Goal: Transaction & Acquisition: Purchase product/service

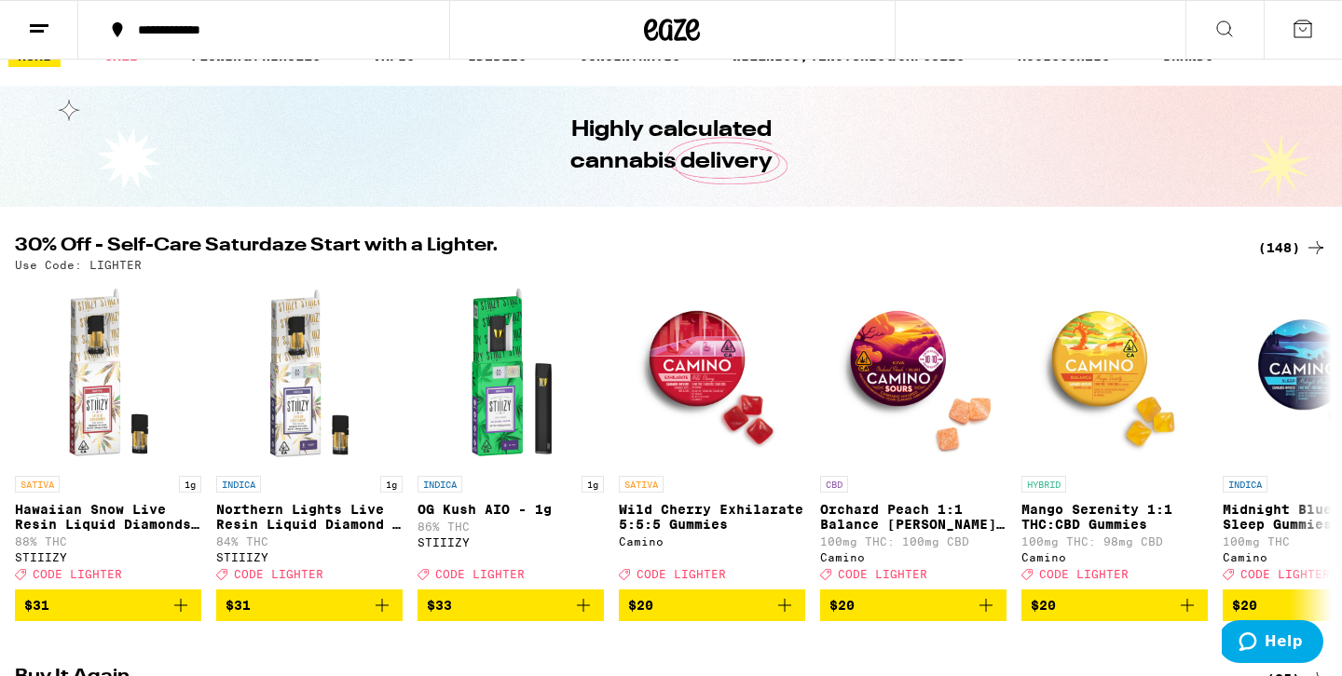
scroll to position [35, 0]
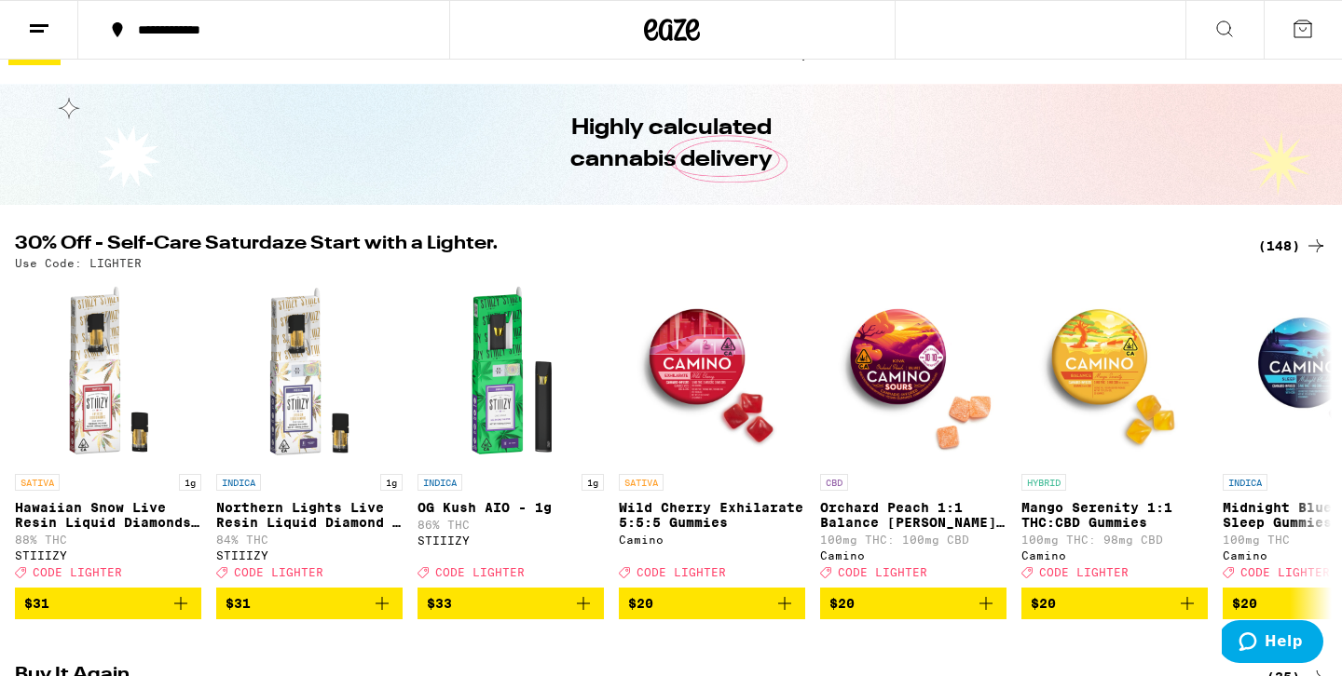
click at [1279, 245] on div "(148)" at bounding box center [1292, 246] width 69 height 22
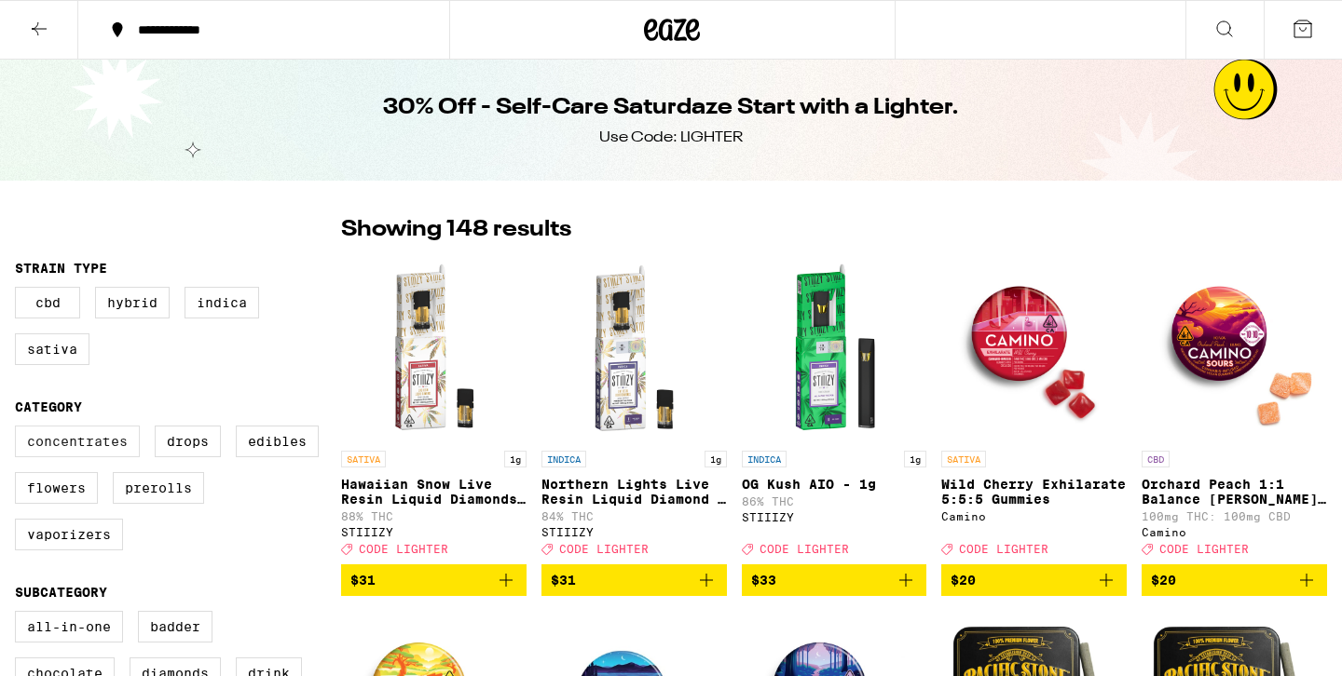
click at [64, 455] on label "Concentrates" at bounding box center [77, 442] width 125 height 32
click at [20, 430] on input "Concentrates" at bounding box center [19, 429] width 1 height 1
checkbox input "true"
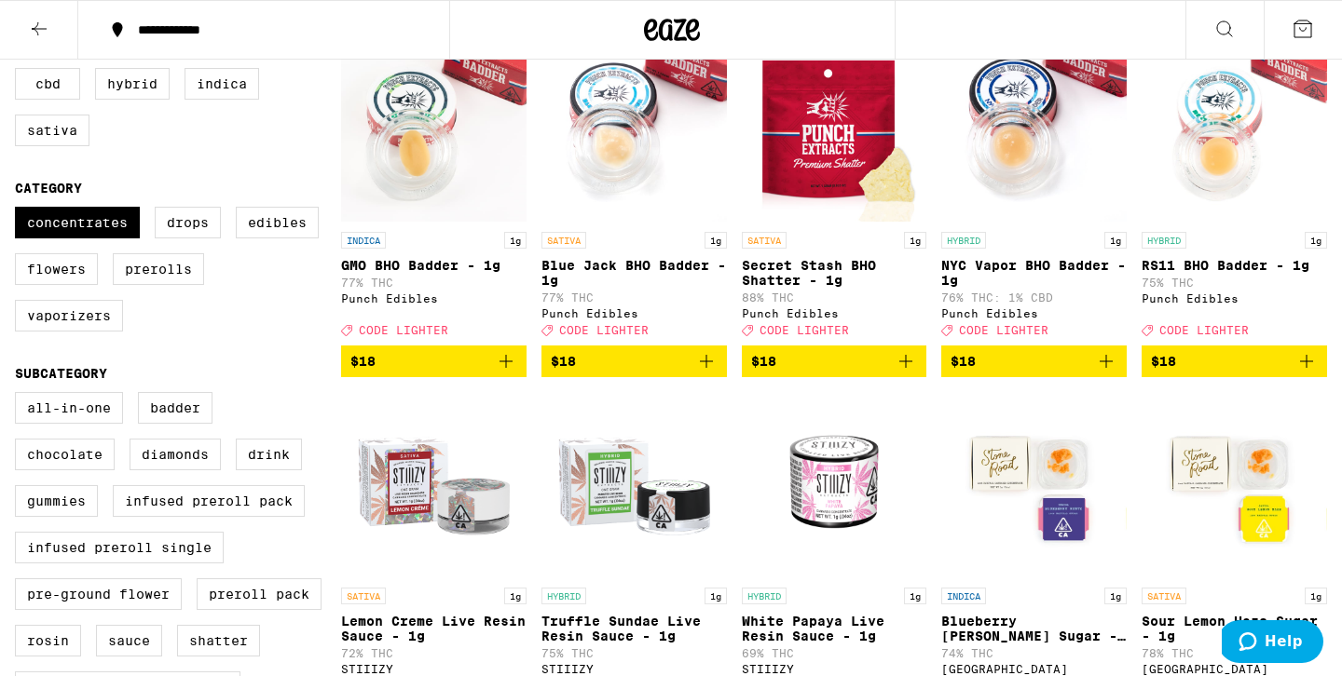
scroll to position [215, 0]
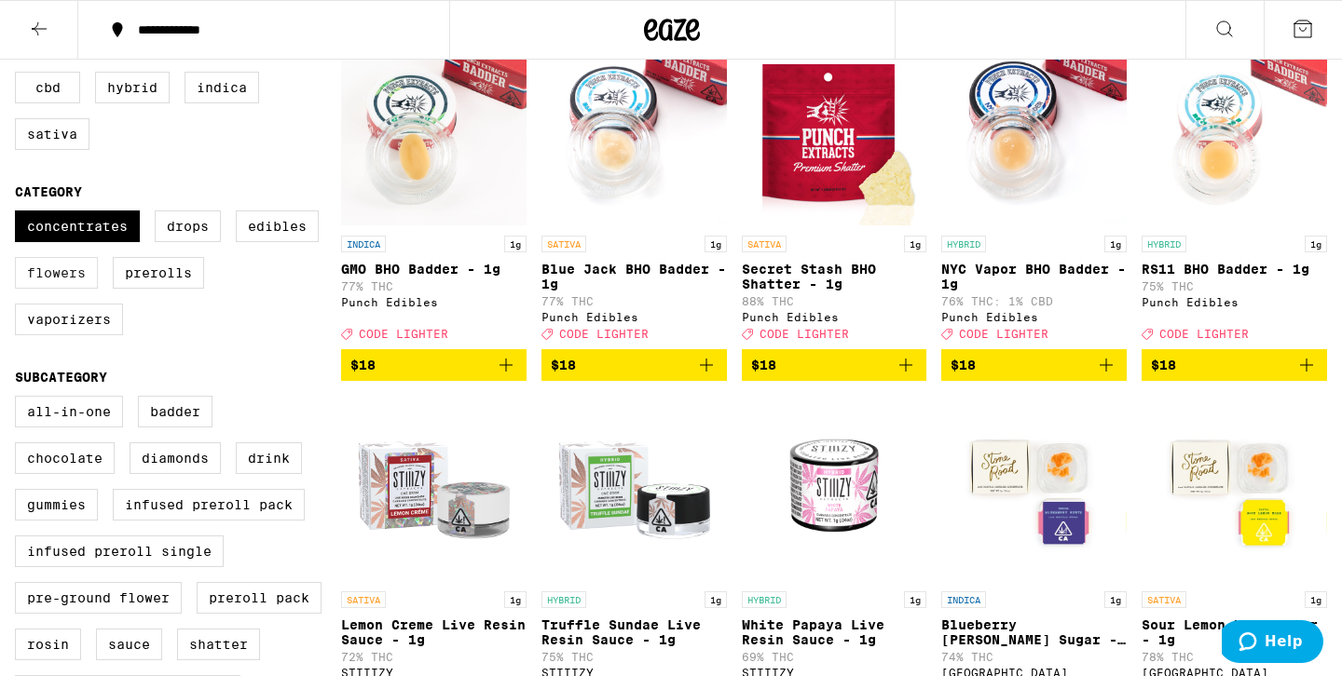
click at [28, 283] on label "Flowers" at bounding box center [56, 273] width 83 height 32
click at [20, 214] on input "Flowers" at bounding box center [19, 213] width 1 height 1
checkbox input "true"
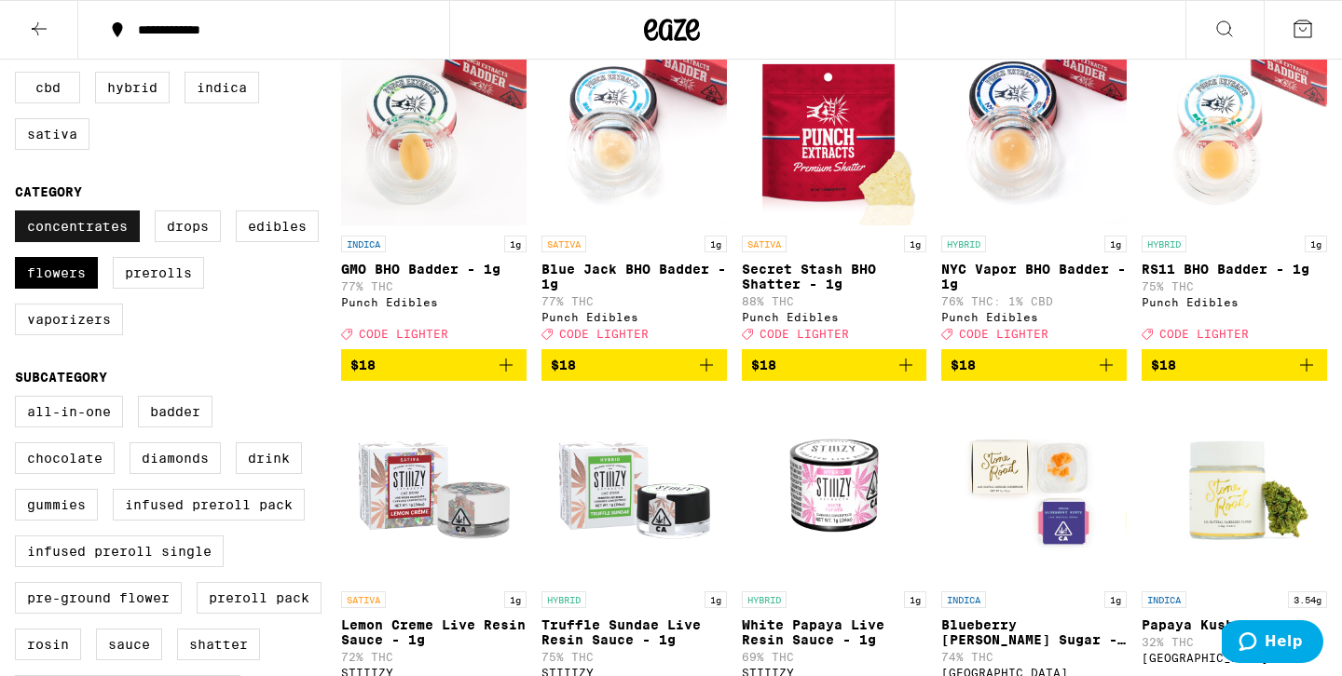
click at [62, 242] on label "Concentrates" at bounding box center [77, 227] width 125 height 32
click at [20, 214] on input "Concentrates" at bounding box center [19, 213] width 1 height 1
checkbox input "false"
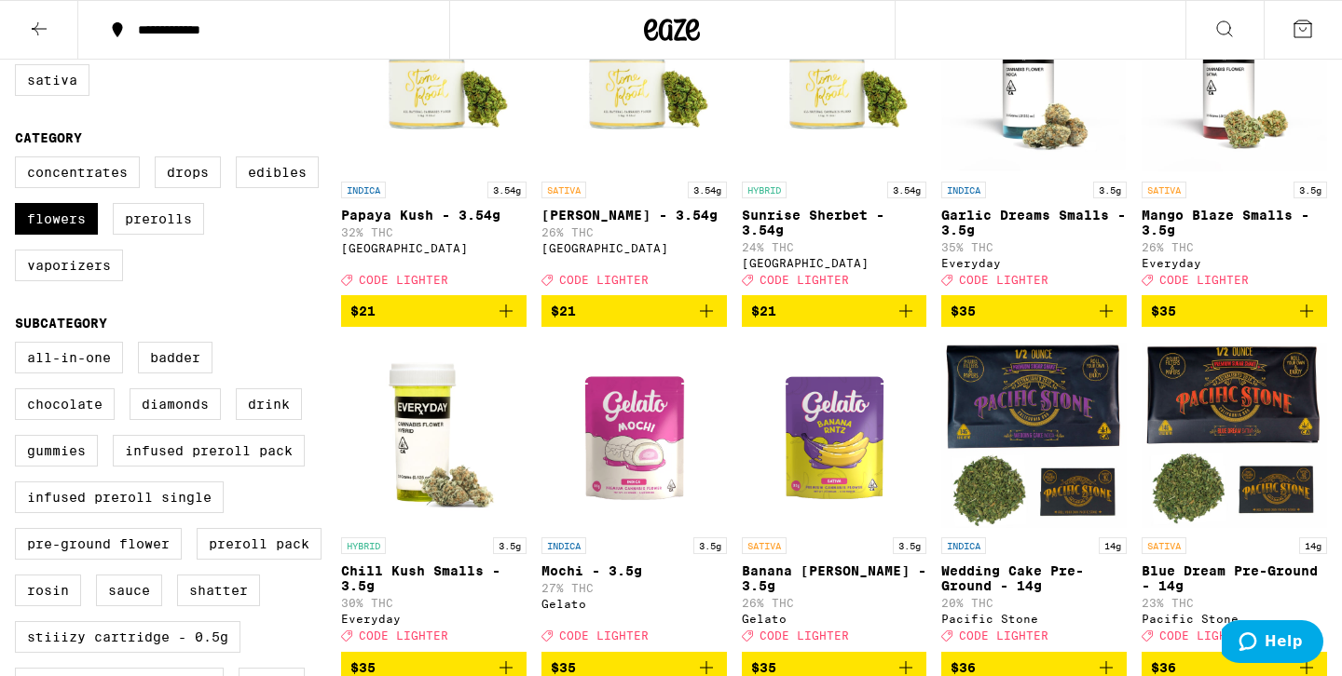
scroll to position [237, 0]
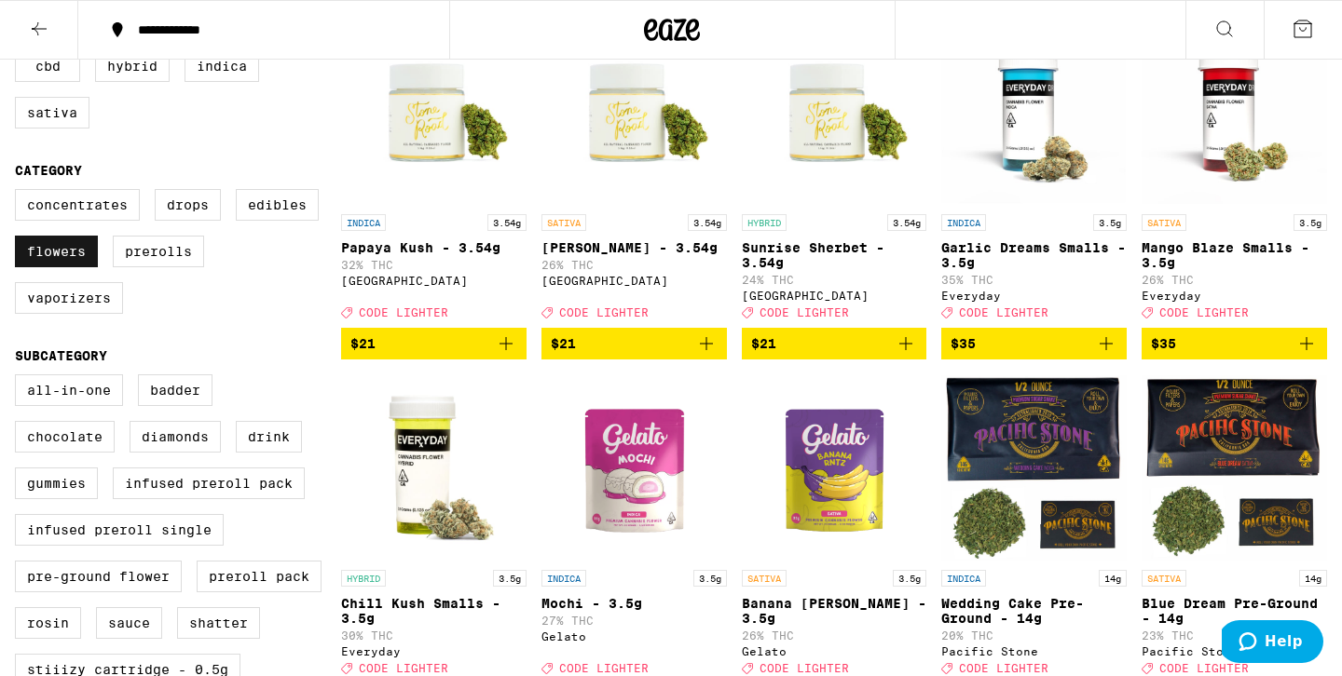
click at [74, 267] on label "Flowers" at bounding box center [56, 252] width 83 height 32
click at [20, 193] on input "Flowers" at bounding box center [19, 192] width 1 height 1
checkbox input "false"
click at [281, 221] on label "Edibles" at bounding box center [277, 205] width 83 height 32
click at [20, 193] on input "Edibles" at bounding box center [19, 192] width 1 height 1
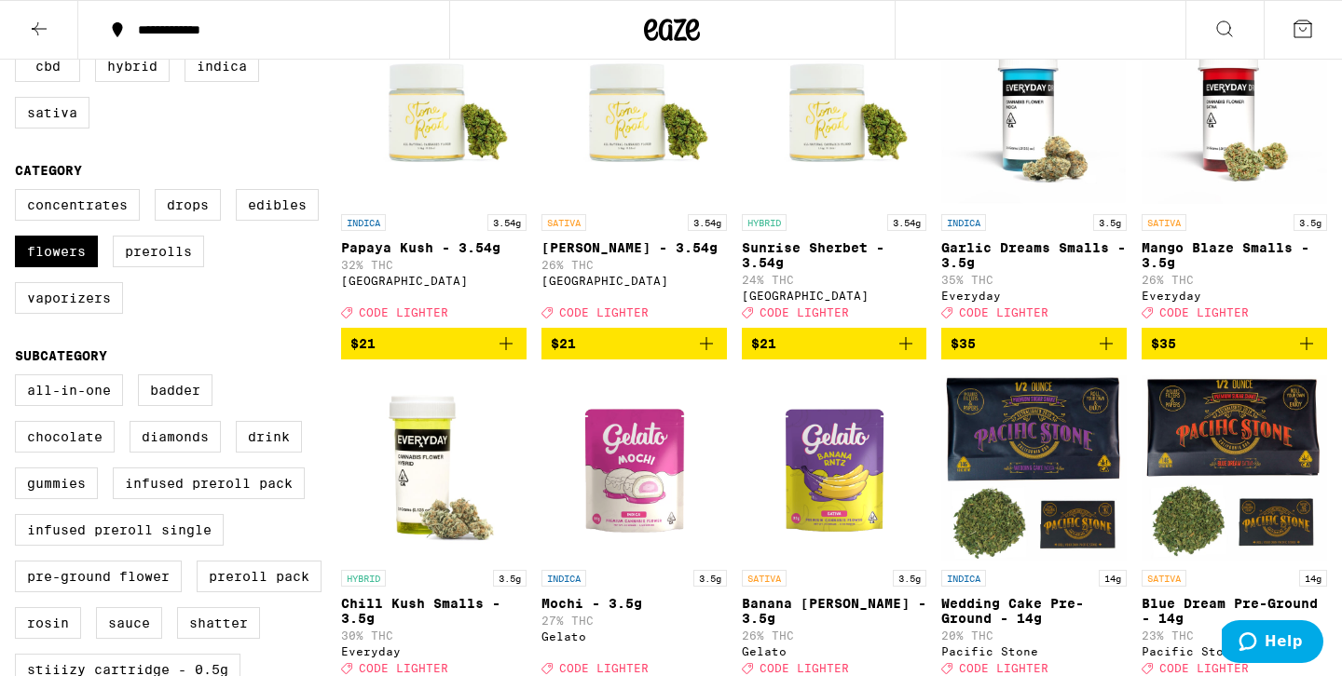
checkbox input "true"
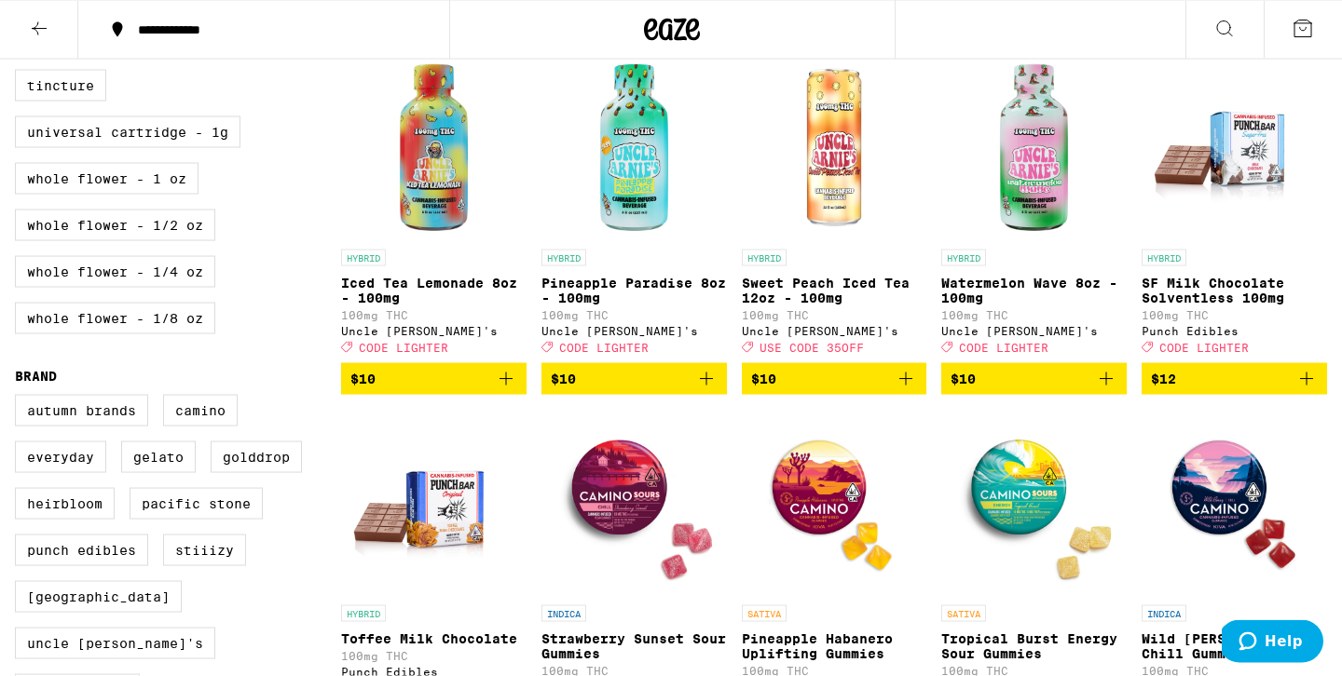
scroll to position [1102, 0]
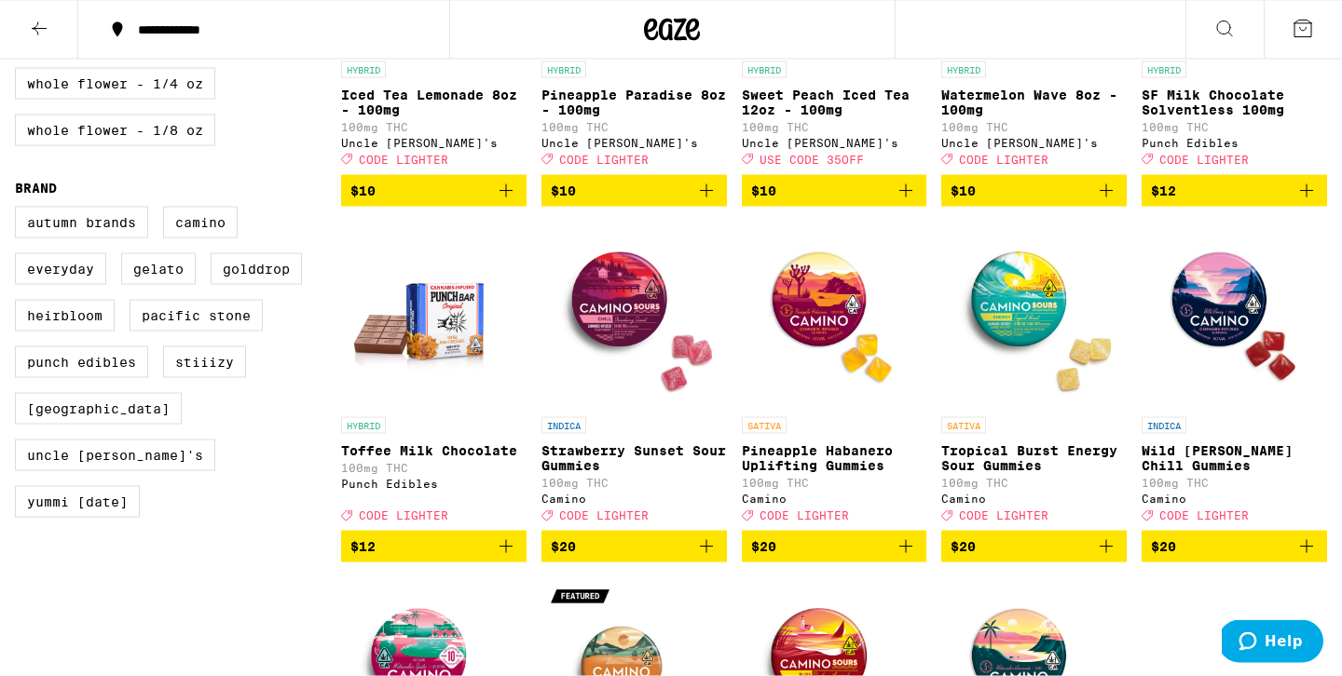
click at [502, 558] on icon "Add to bag" at bounding box center [506, 547] width 22 height 22
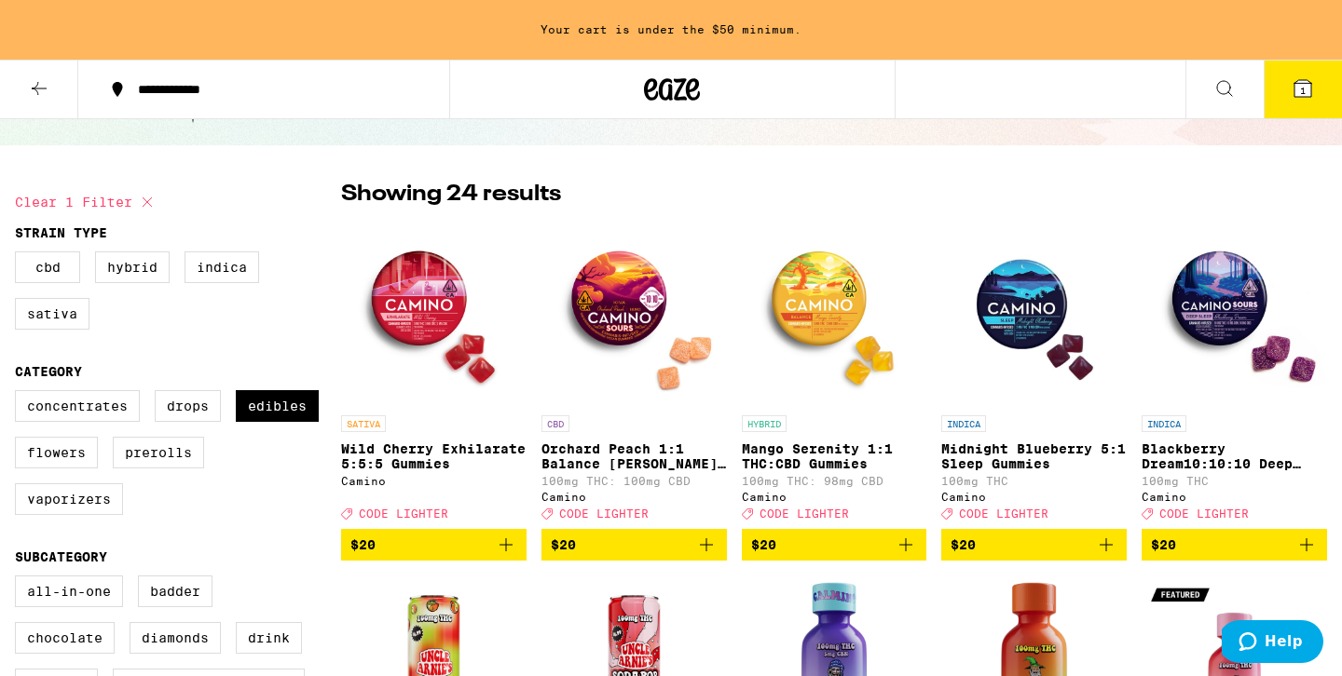
scroll to position [100, 0]
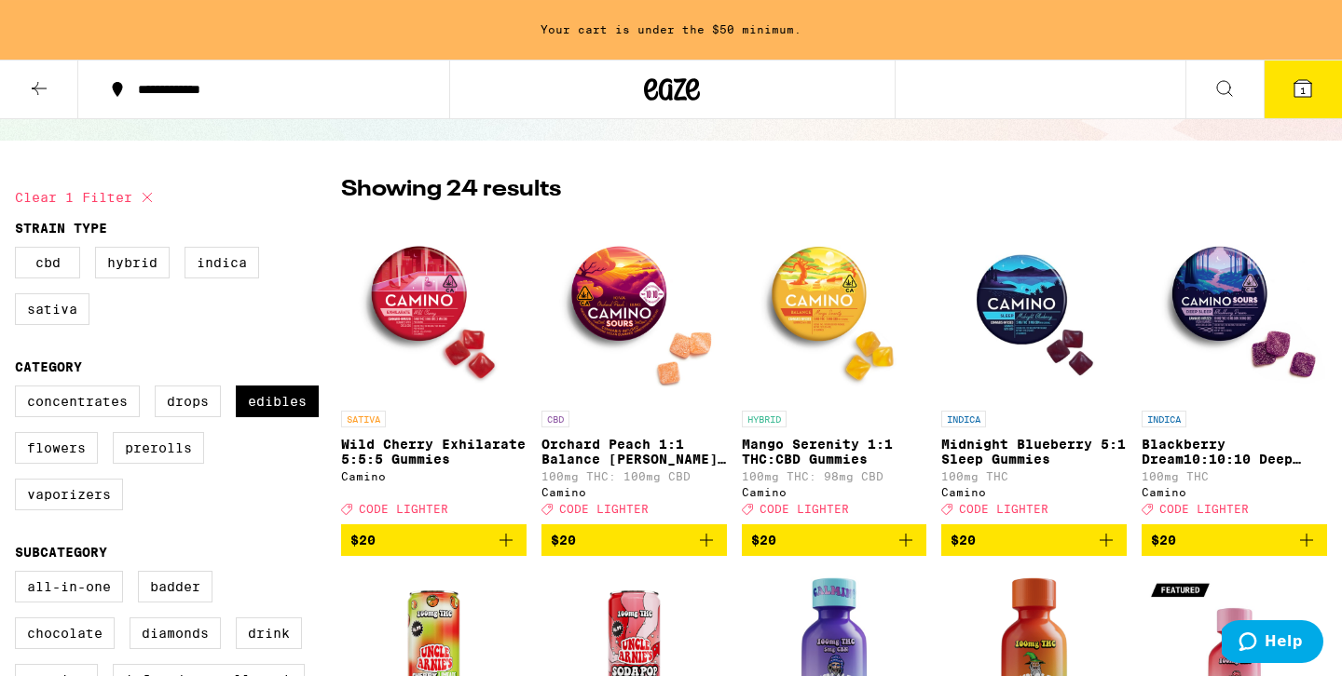
click at [42, 454] on label "Flowers" at bounding box center [56, 448] width 83 height 32
click at [20, 389] on input "Flowers" at bounding box center [19, 389] width 1 height 1
checkbox input "true"
click at [305, 414] on label "Edibles" at bounding box center [277, 402] width 83 height 32
click at [20, 389] on input "Edibles" at bounding box center [19, 389] width 1 height 1
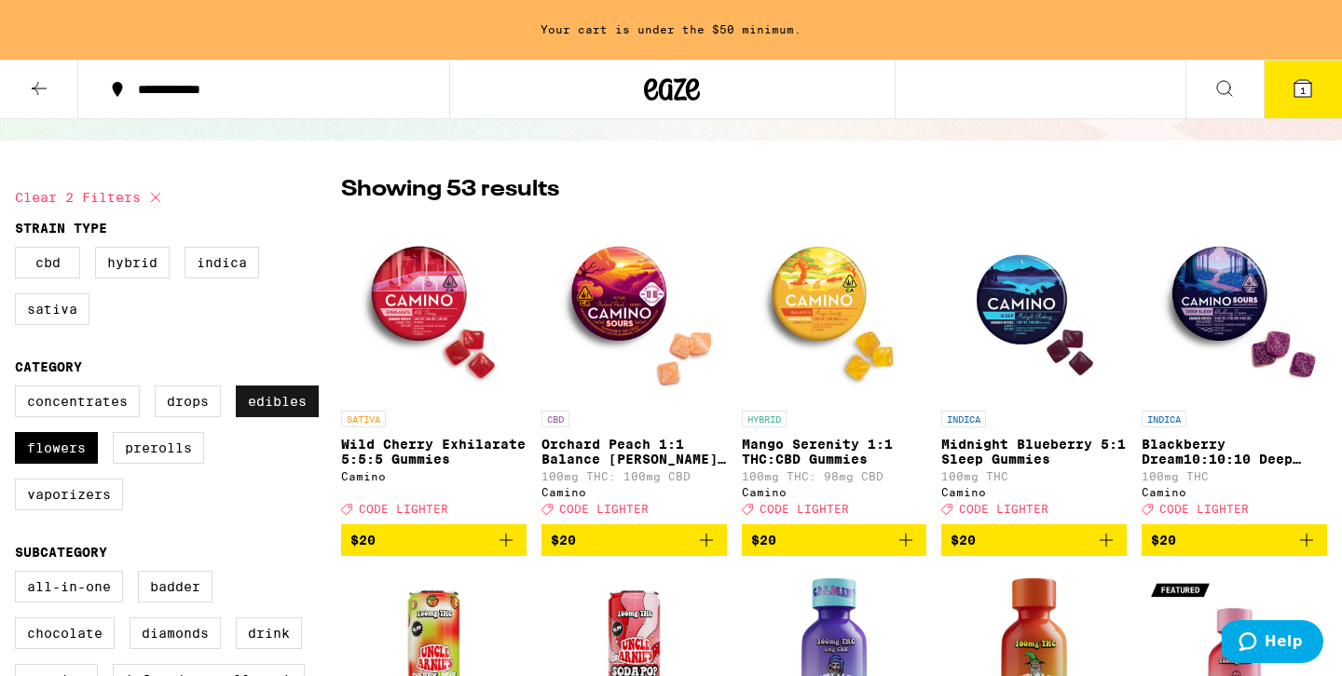
checkbox input "false"
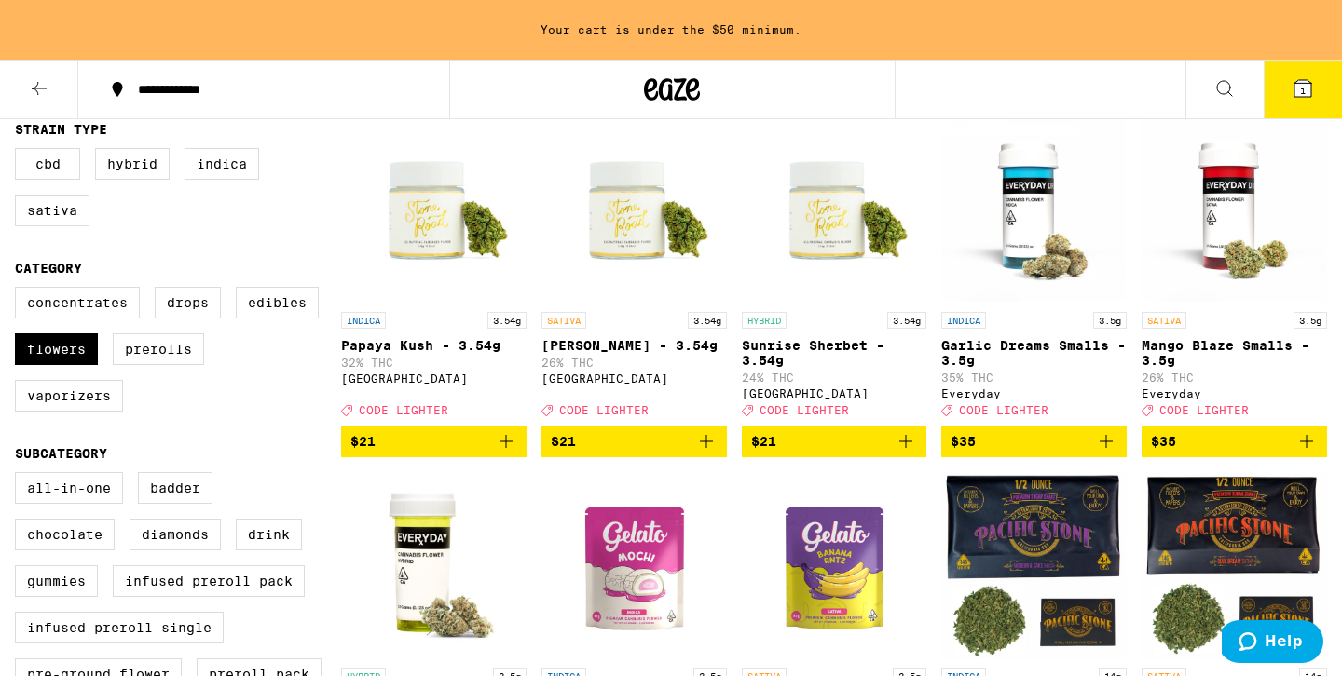
scroll to position [212, 0]
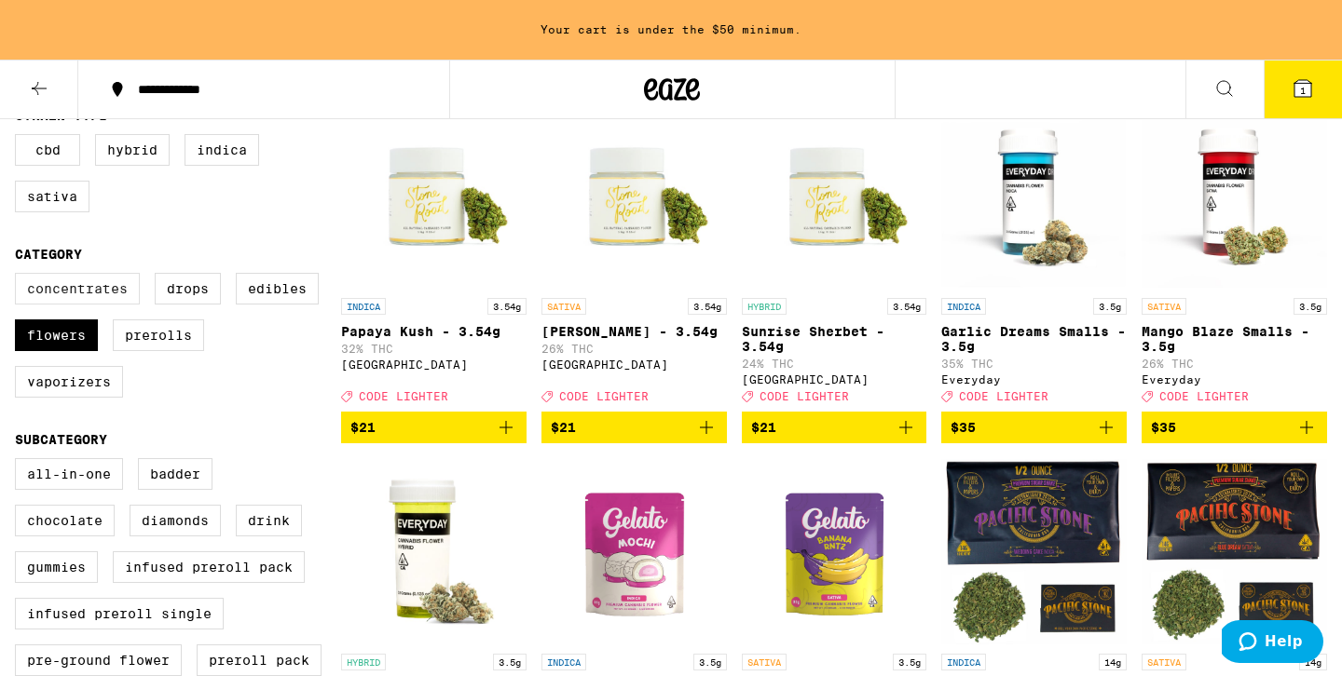
click at [87, 305] on label "Concentrates" at bounding box center [77, 289] width 125 height 32
click at [20, 277] on input "Concentrates" at bounding box center [19, 276] width 1 height 1
checkbox input "true"
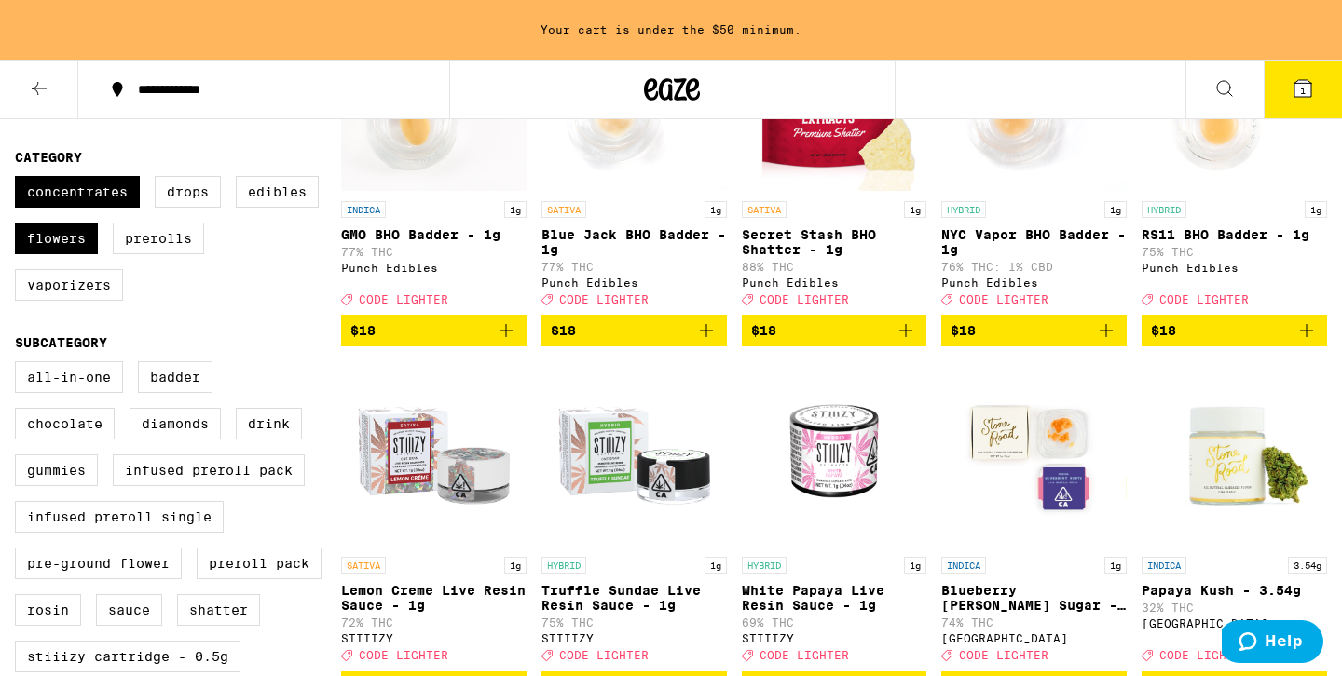
scroll to position [301, 0]
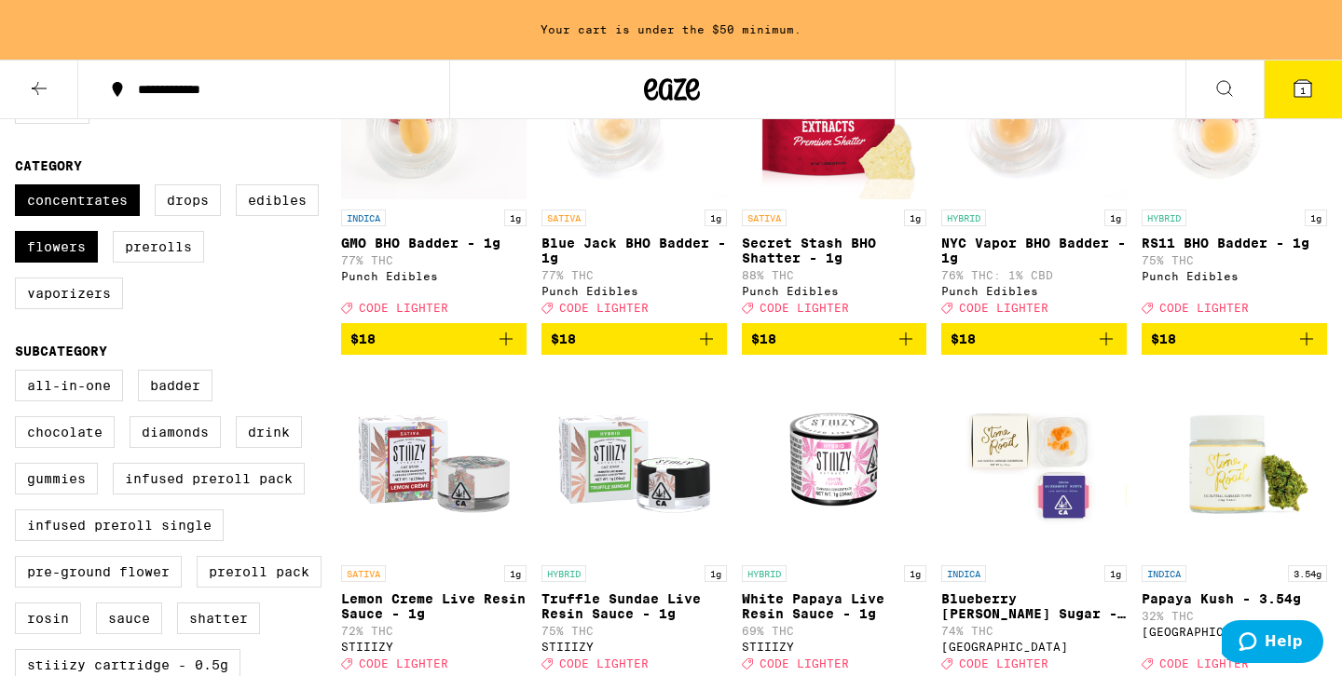
click at [908, 350] on icon "Add to bag" at bounding box center [905, 339] width 22 height 22
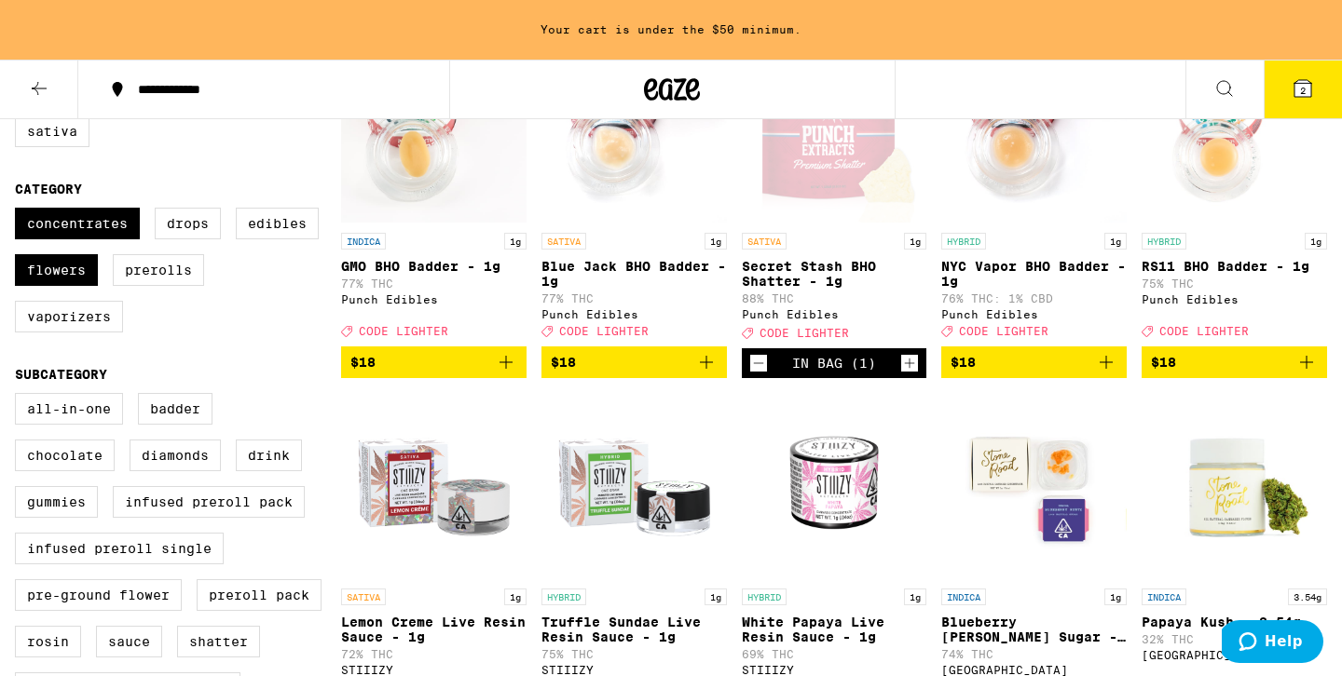
scroll to position [7, 0]
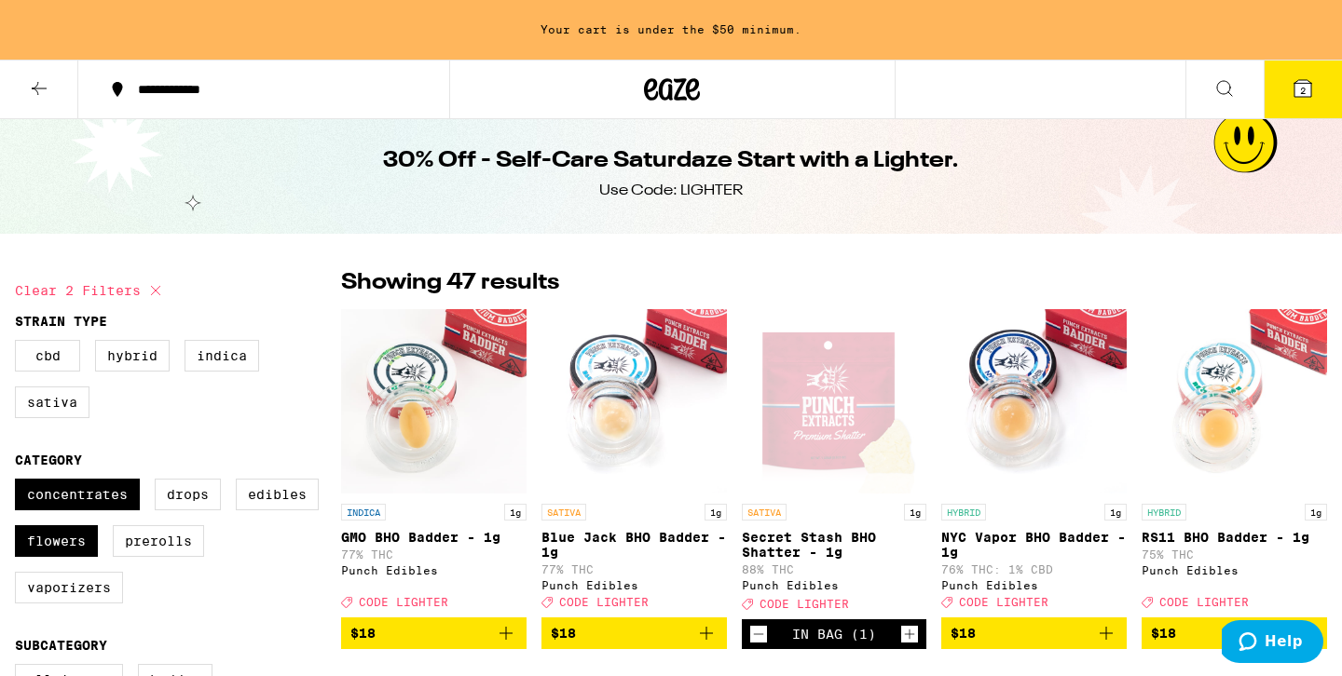
click at [1292, 92] on icon at bounding box center [1302, 88] width 22 height 22
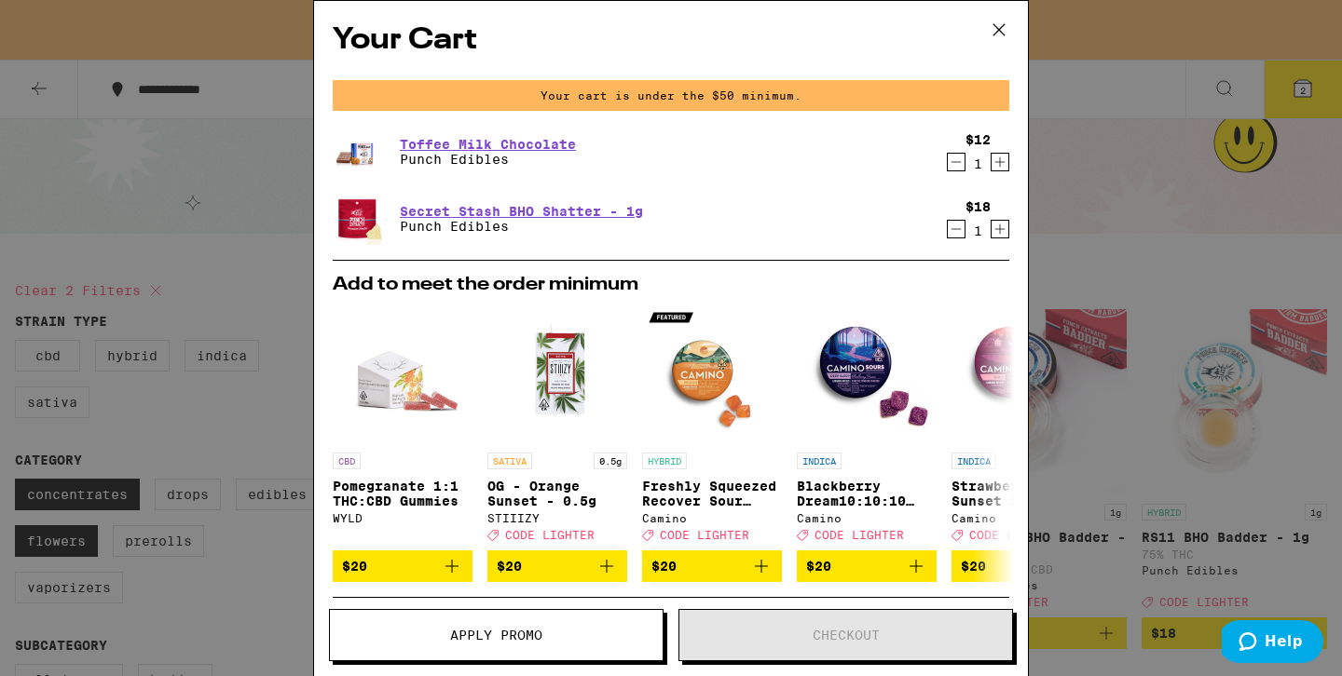
click at [1105, 260] on div "Your Cart Your cart is under the $50 minimum. Toffee Milk Chocolate Punch Edibl…" at bounding box center [671, 338] width 1342 height 676
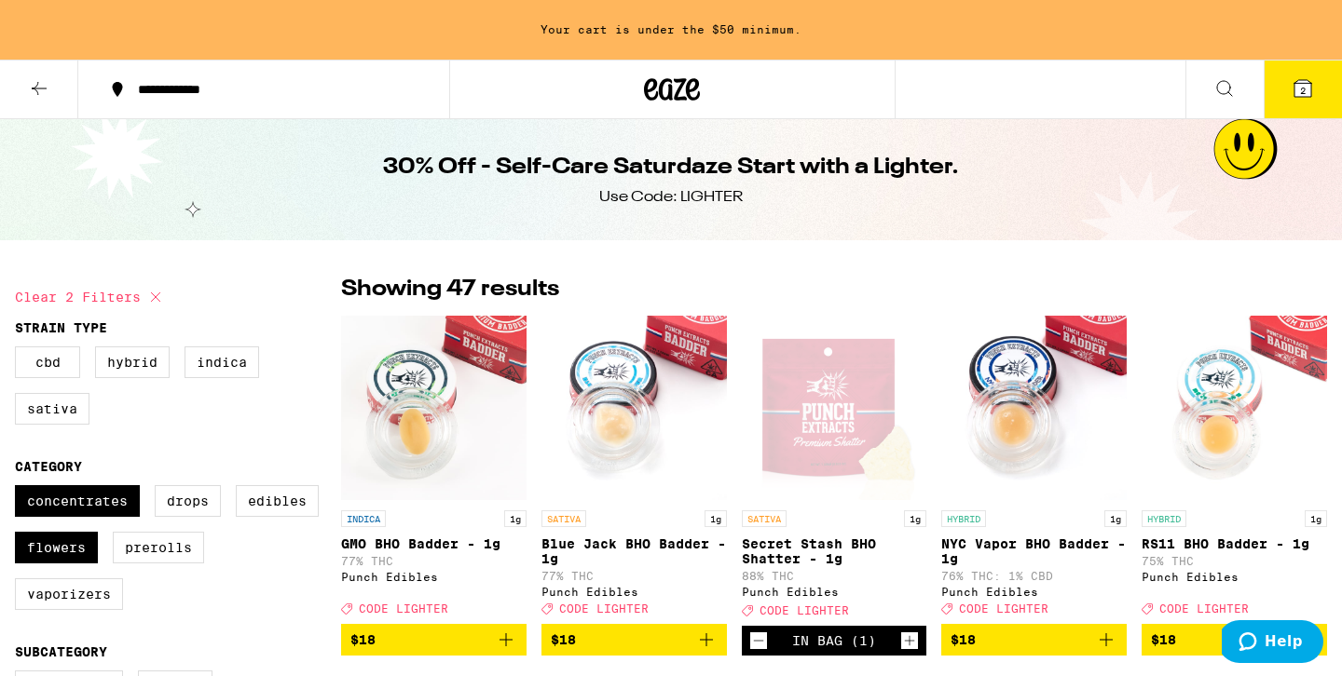
click at [649, 100] on icon at bounding box center [651, 89] width 14 height 22
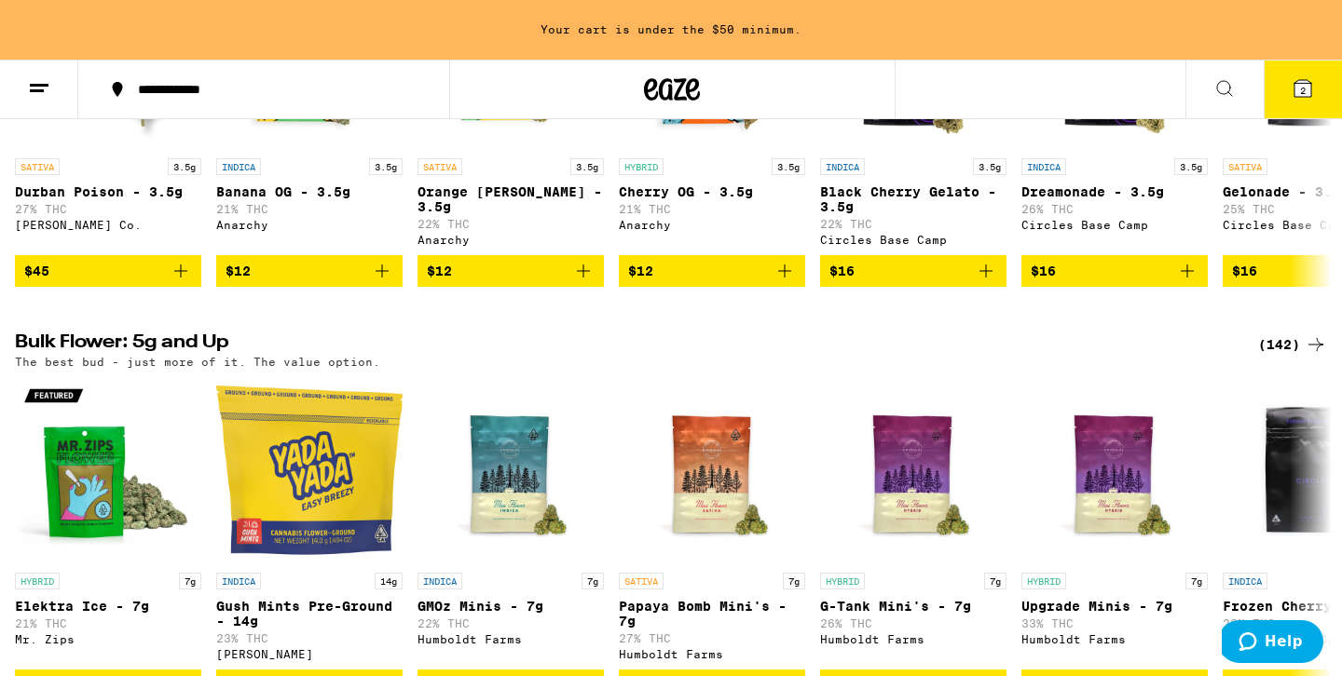
scroll to position [1276, 0]
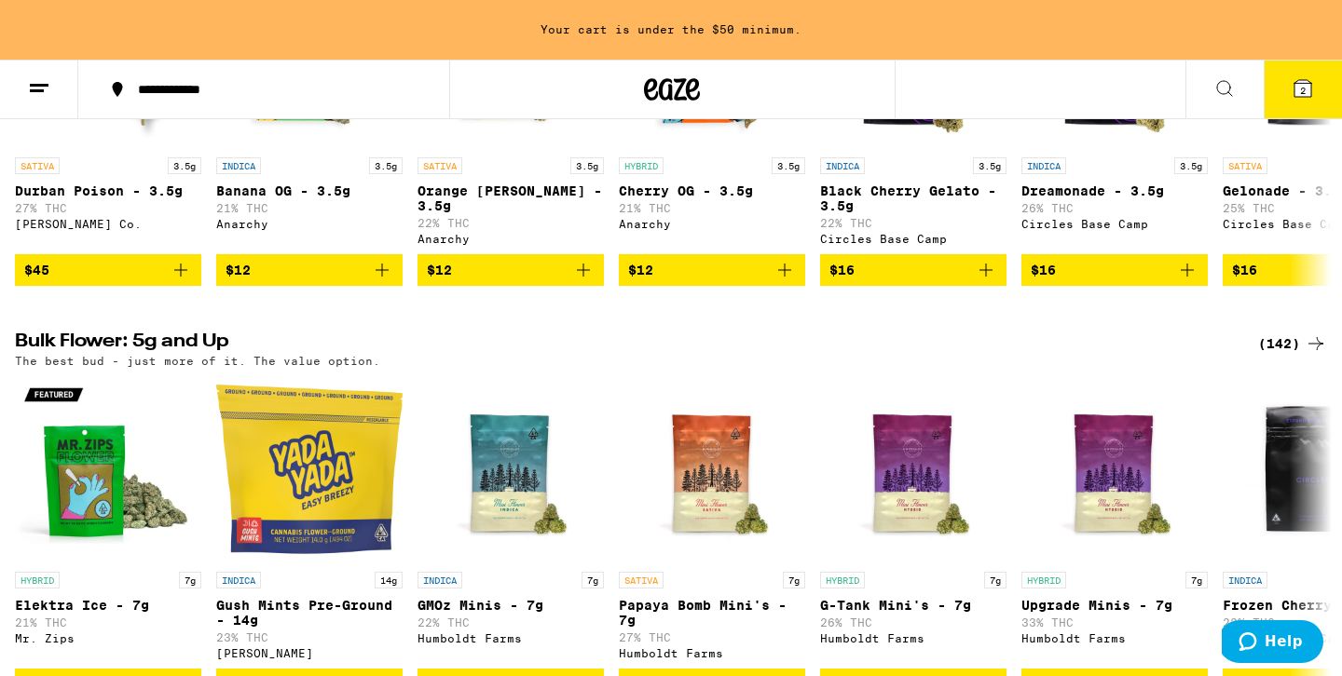
click at [48, 71] on button at bounding box center [39, 90] width 78 height 59
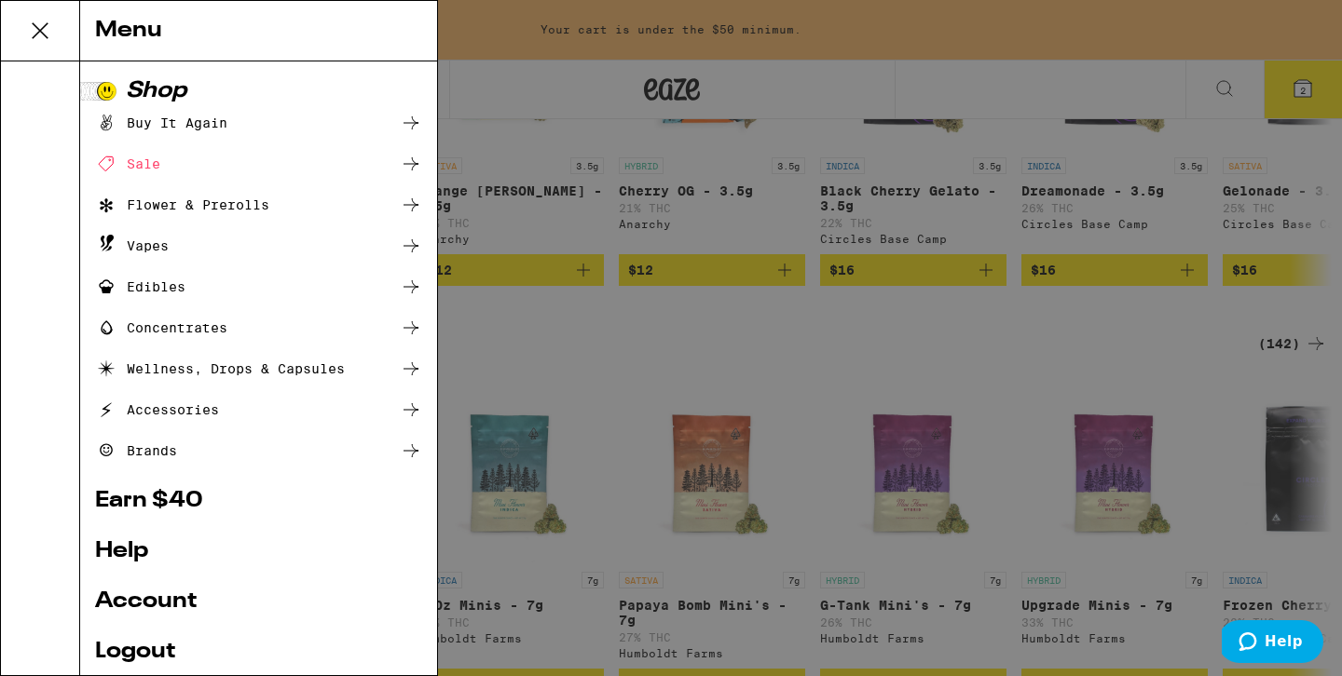
click at [663, 376] on div "Menu Shop Buy It Again Sale Flower & Prerolls Vapes Edibles Concentrates Wellne…" at bounding box center [671, 338] width 1342 height 676
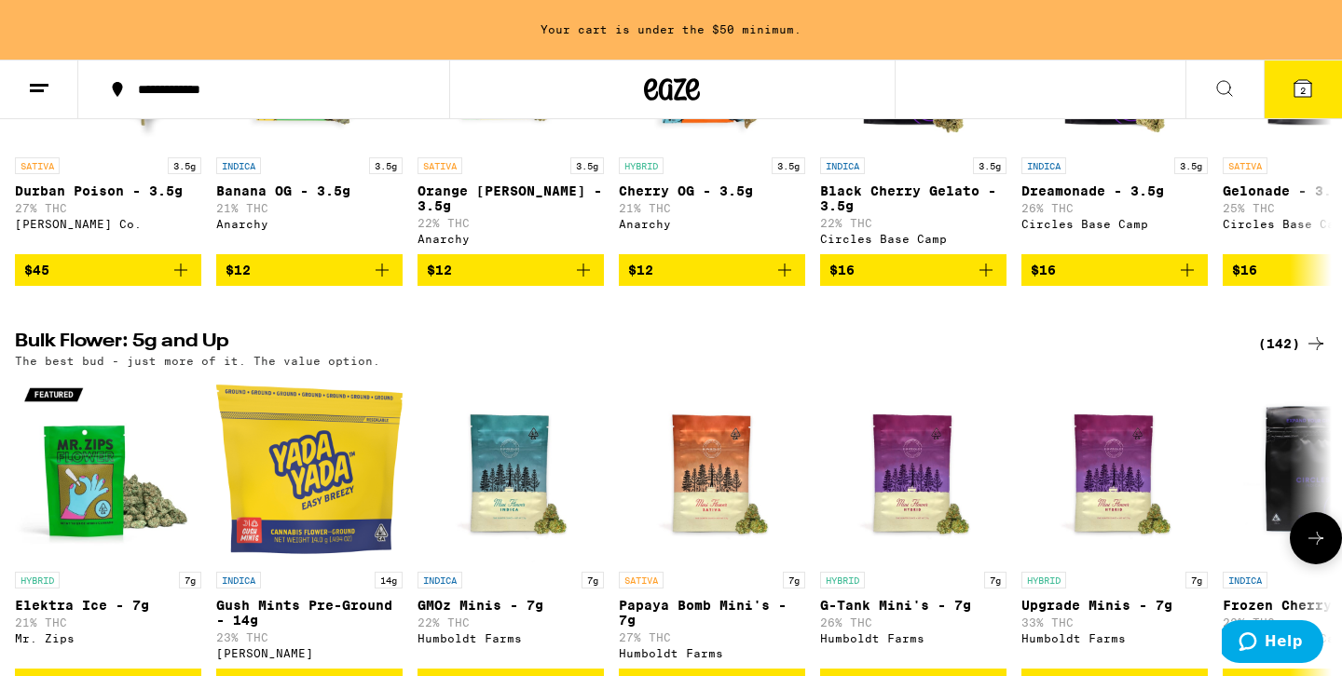
scroll to position [1486, 0]
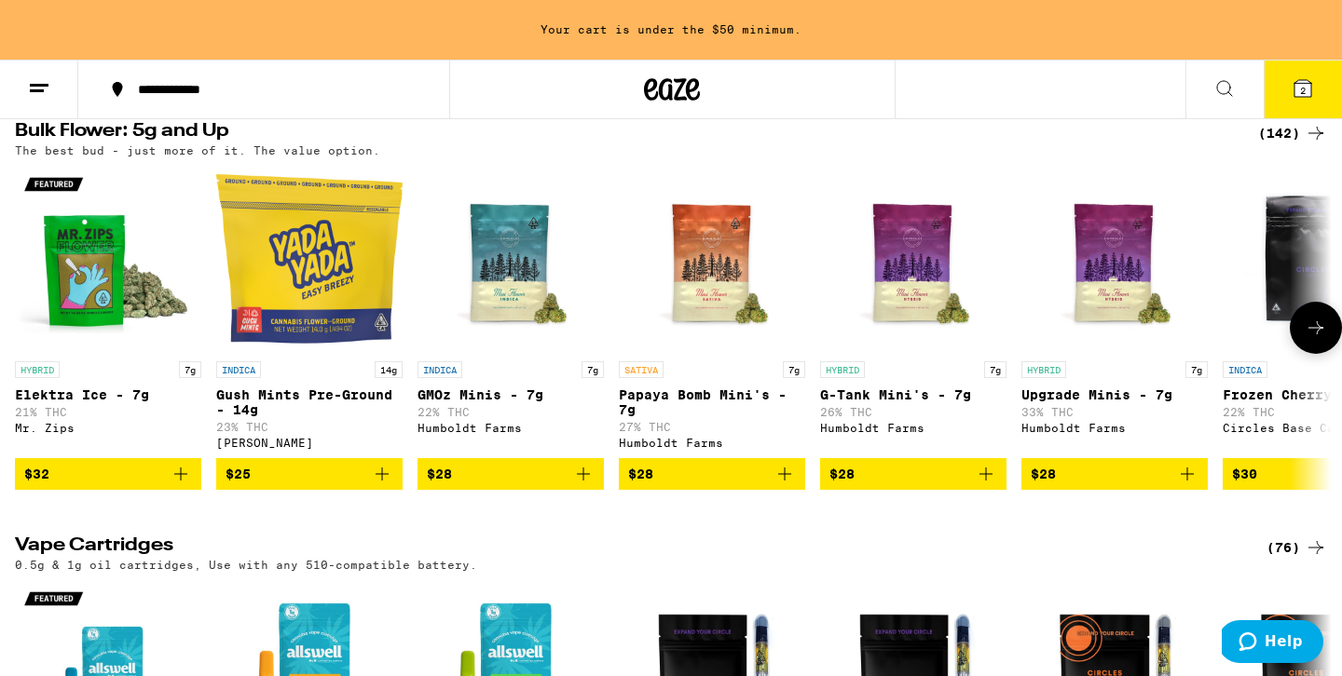
click at [288, 352] on img "Open page for Gush Mints Pre-Ground - 14g from Yada Yada" at bounding box center [309, 259] width 186 height 186
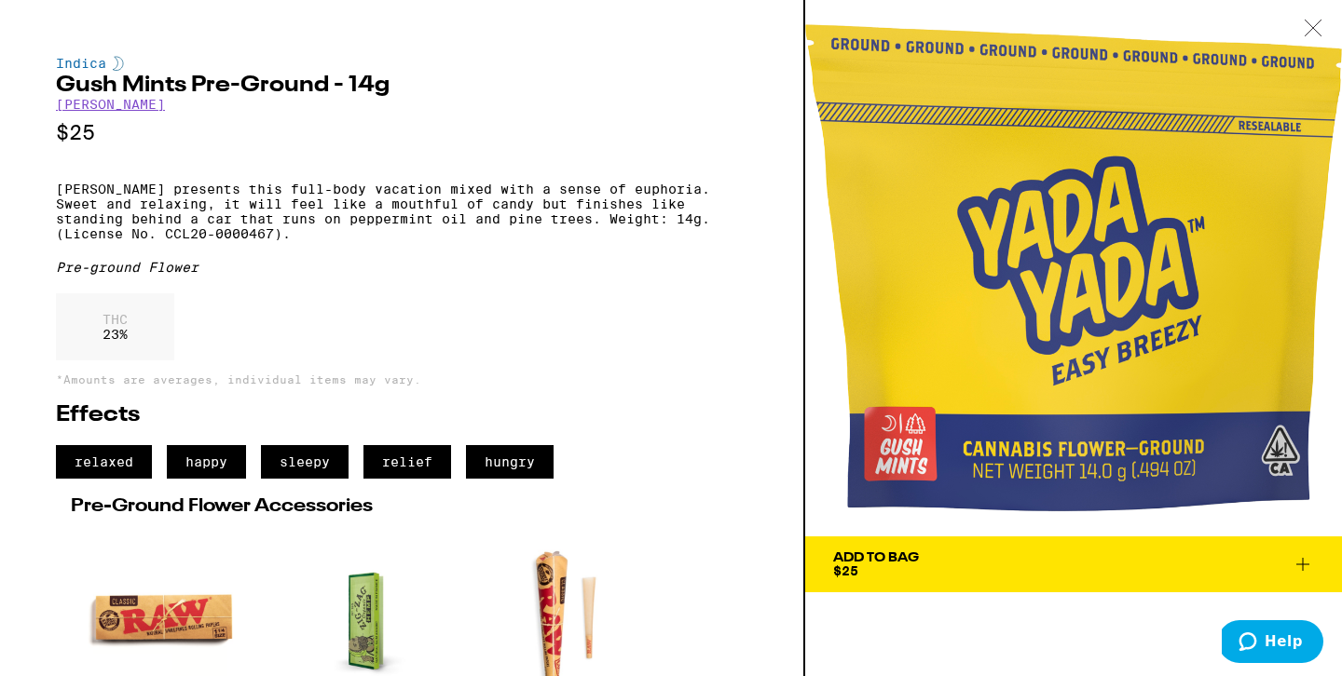
scroll to position [202, 0]
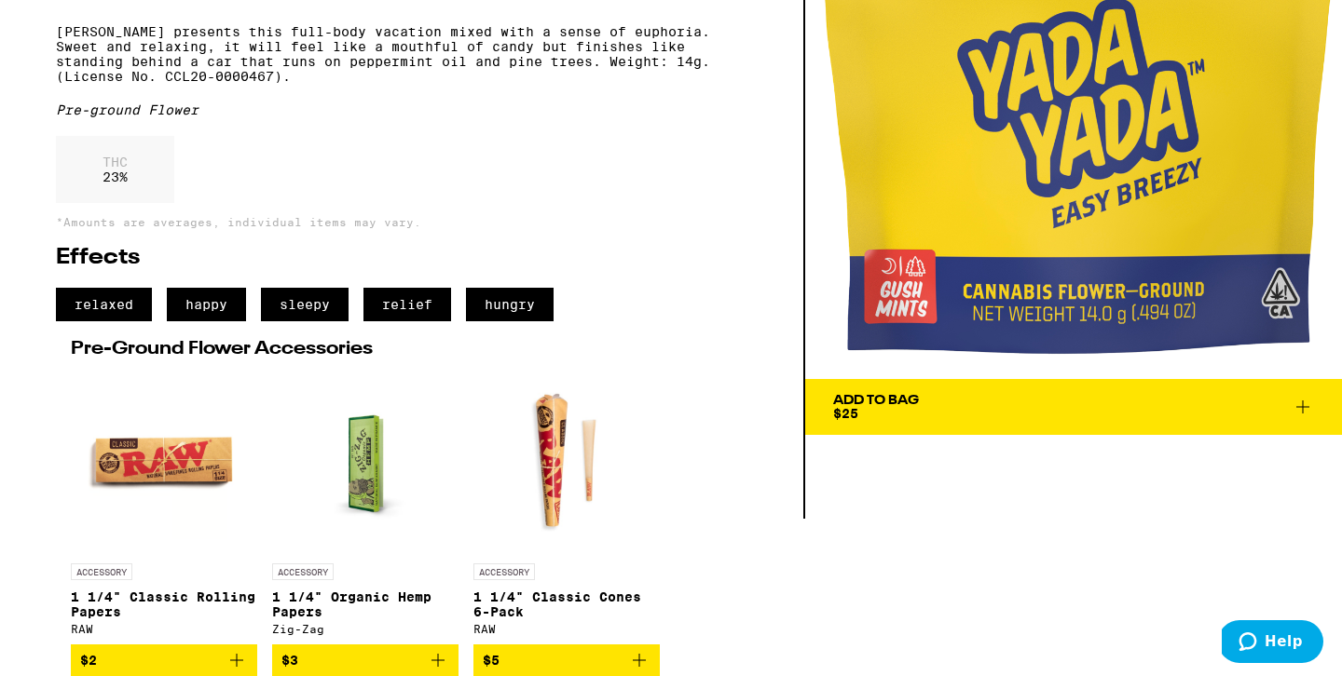
click at [918, 616] on div "Indica Gush Mints Pre-Ground - 14g [PERSON_NAME] $25 [PERSON_NAME] presents thi…" at bounding box center [671, 338] width 1342 height 676
click at [622, 102] on div "Pre-ground Flower" at bounding box center [401, 109] width 691 height 15
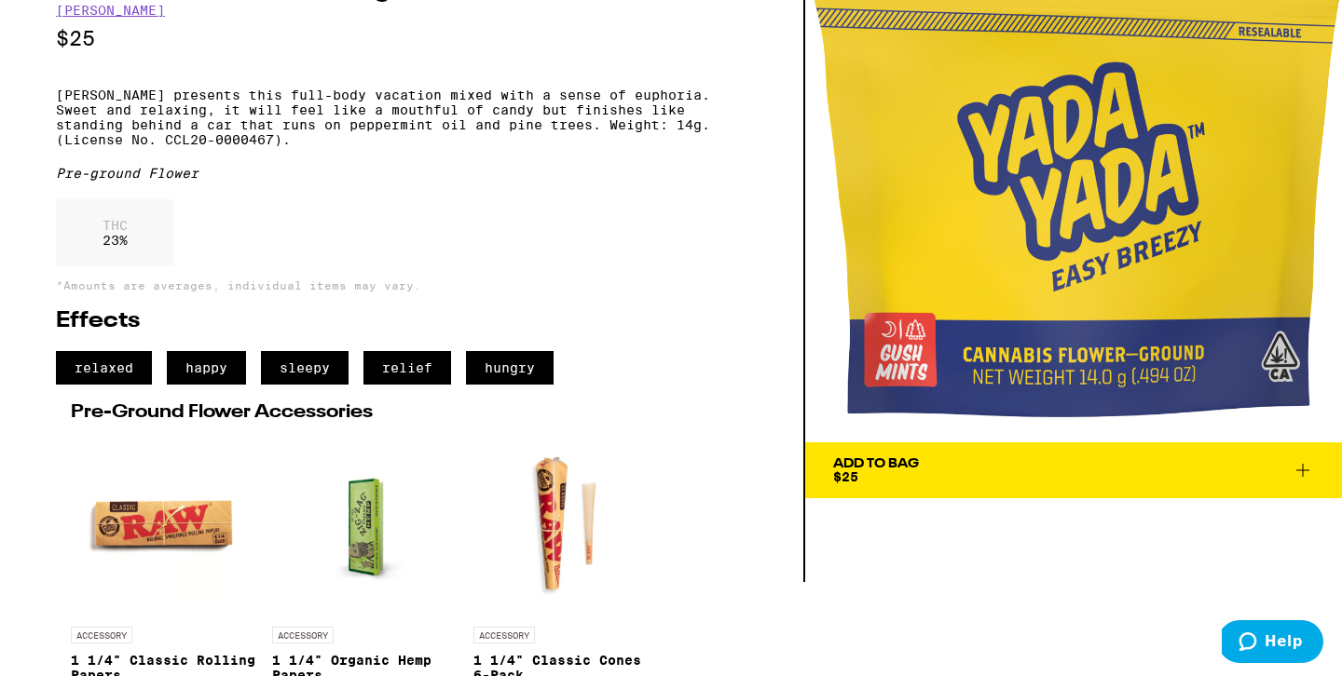
scroll to position [0, 0]
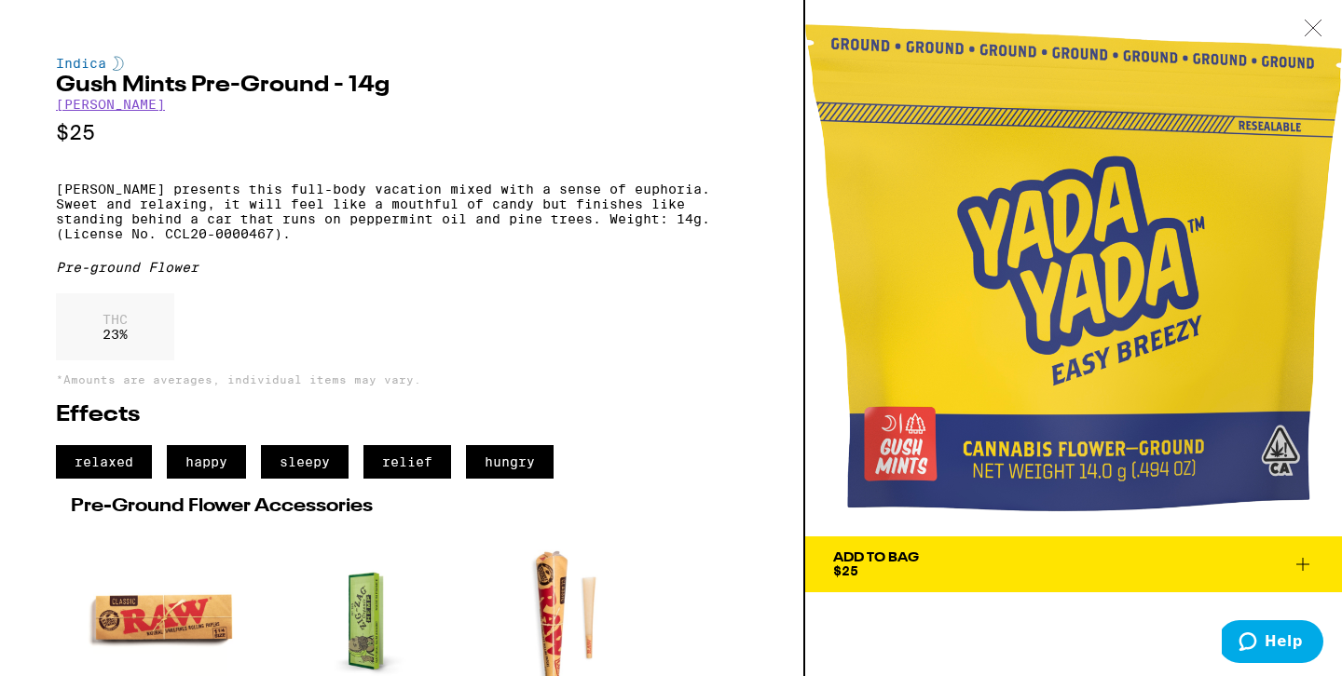
click at [104, 96] on h2 "Gush Mints Pre-Ground - 14g" at bounding box center [401, 86] width 691 height 22
click at [86, 112] on link "[PERSON_NAME]" at bounding box center [110, 104] width 109 height 15
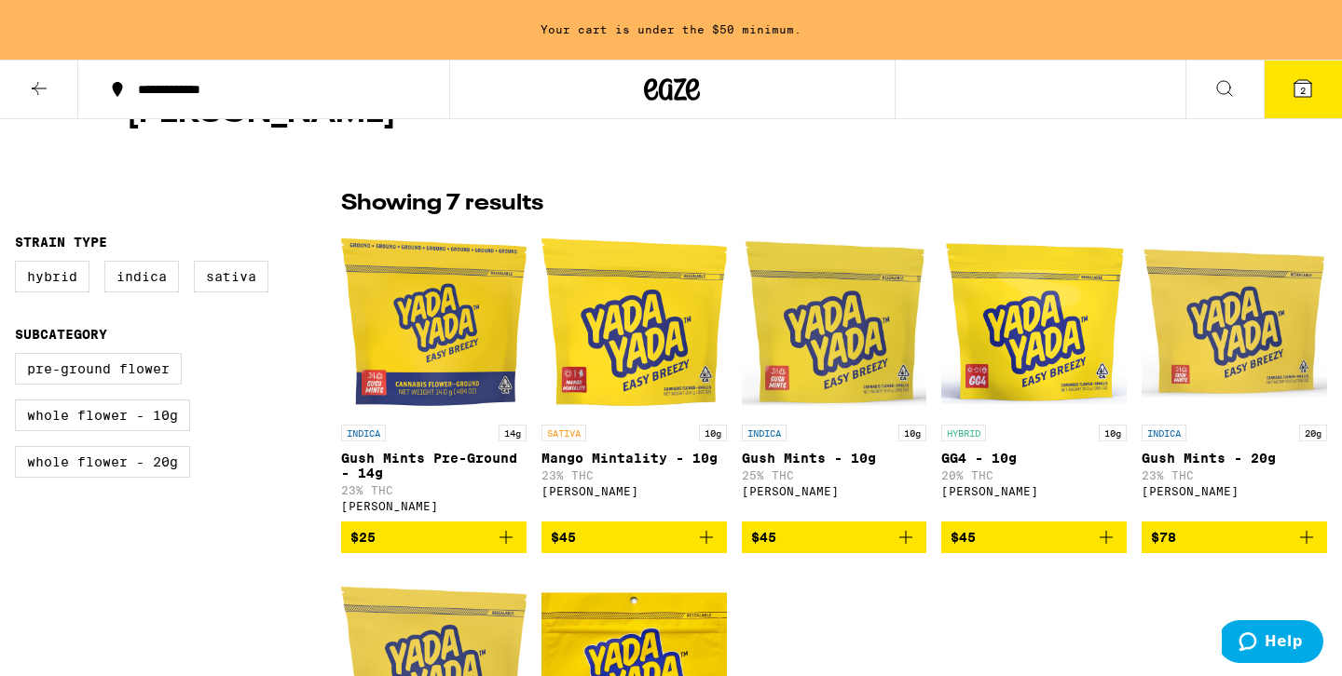
scroll to position [376, 0]
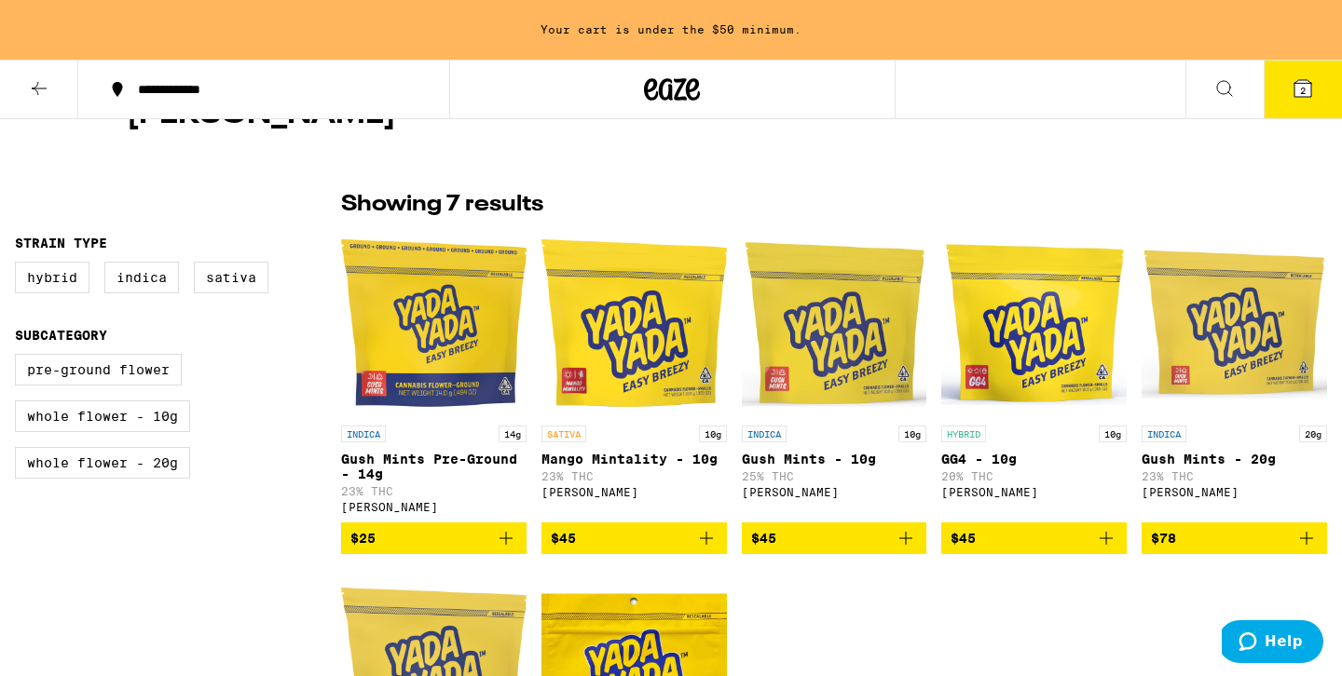
click at [510, 550] on icon "Add to bag" at bounding box center [506, 538] width 22 height 22
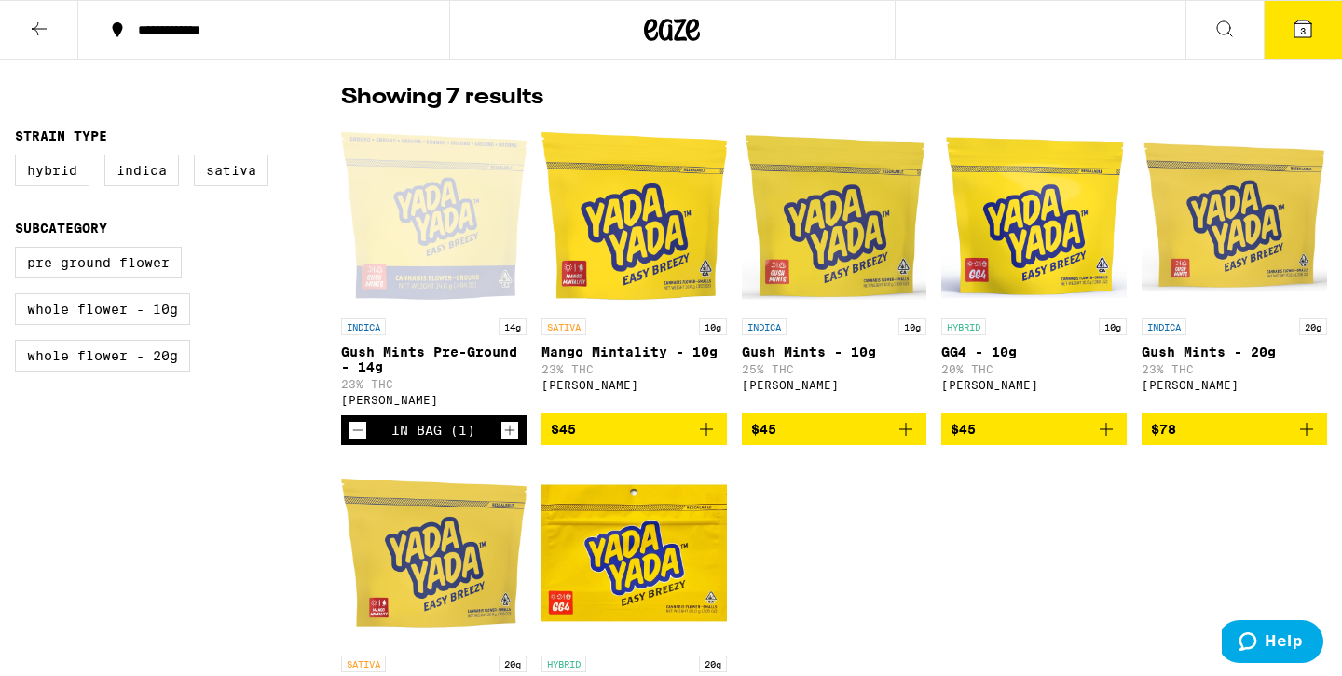
scroll to position [429, 0]
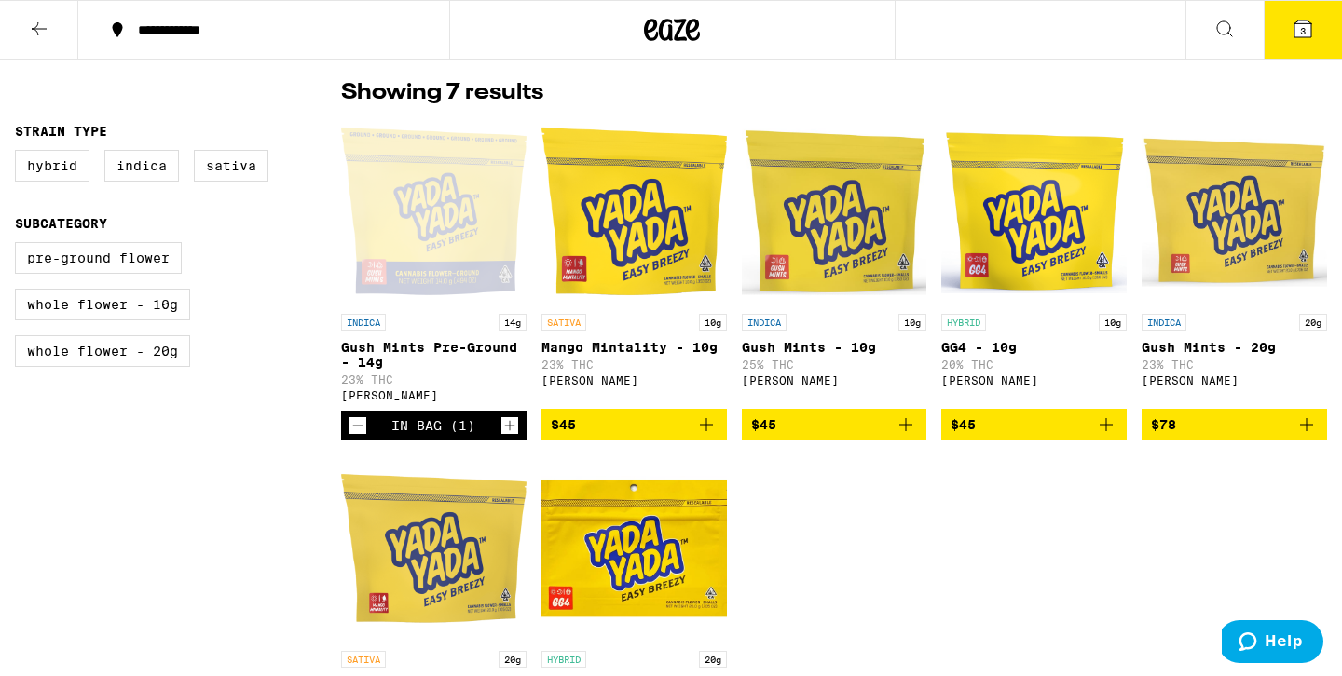
click at [1296, 54] on button "3" at bounding box center [1302, 30] width 78 height 58
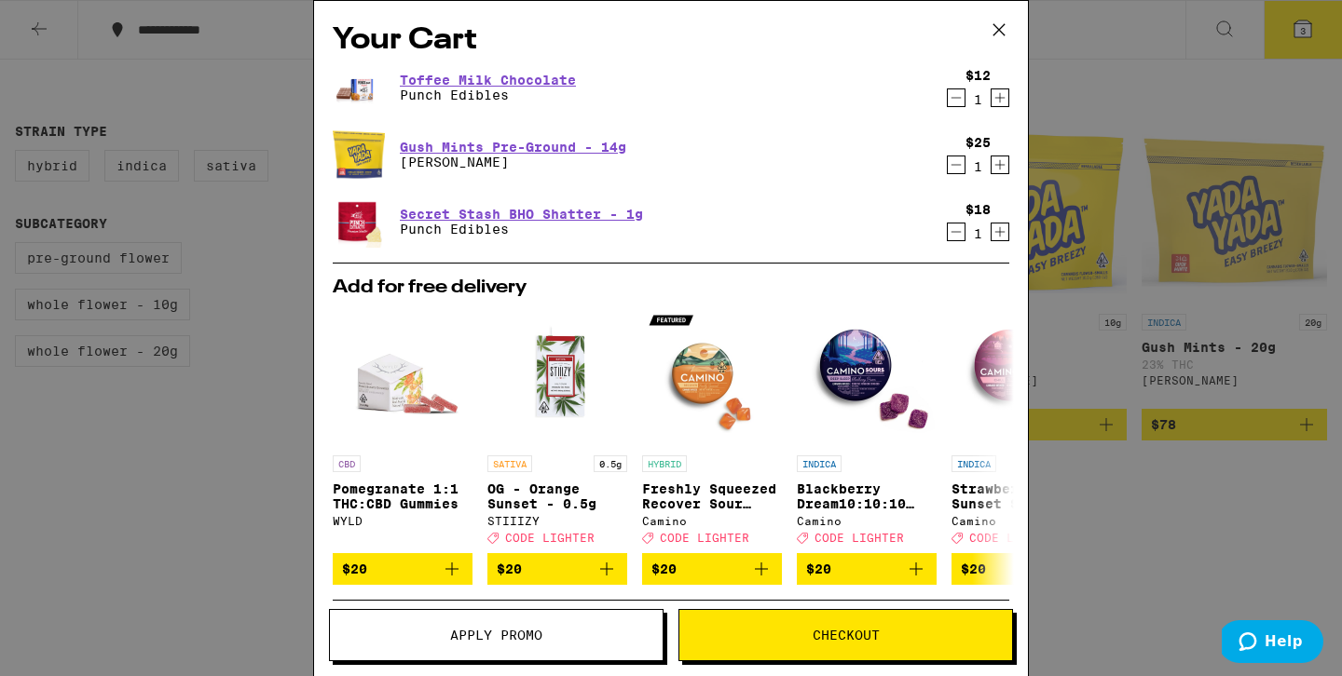
click at [458, 639] on span "Apply Promo" at bounding box center [496, 635] width 92 height 13
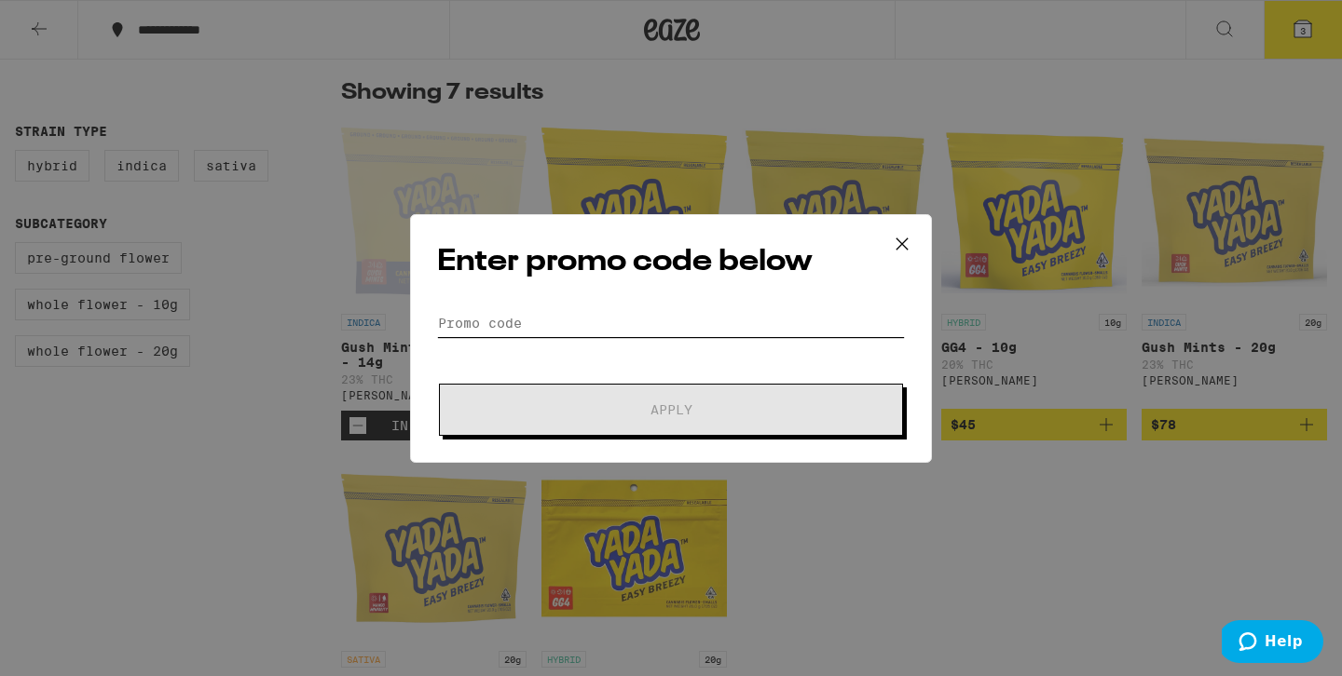
click at [482, 329] on input "Promo Code" at bounding box center [671, 323] width 468 height 28
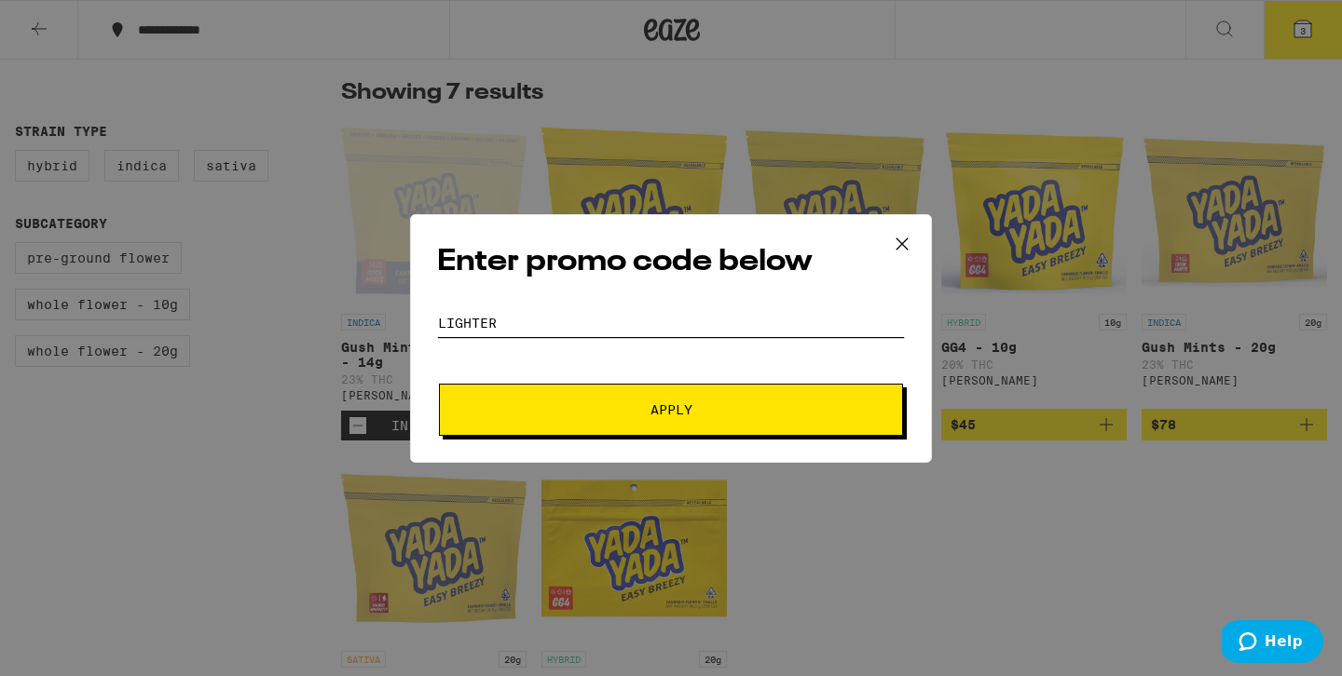
type input "lighter"
click at [678, 454] on div "Enter promo code below Promo Code lighter Apply" at bounding box center [671, 338] width 522 height 249
click at [668, 399] on button "Apply" at bounding box center [671, 410] width 464 height 52
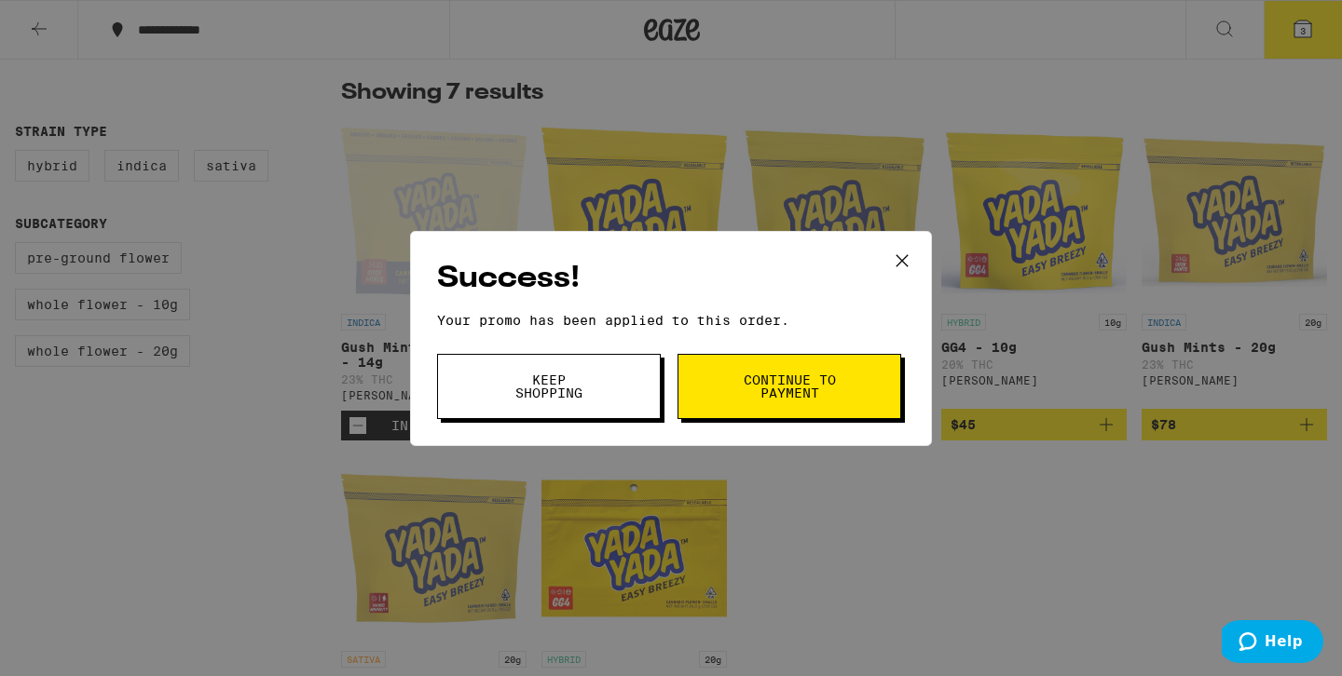
click at [865, 392] on button "Continue to payment" at bounding box center [789, 386] width 224 height 65
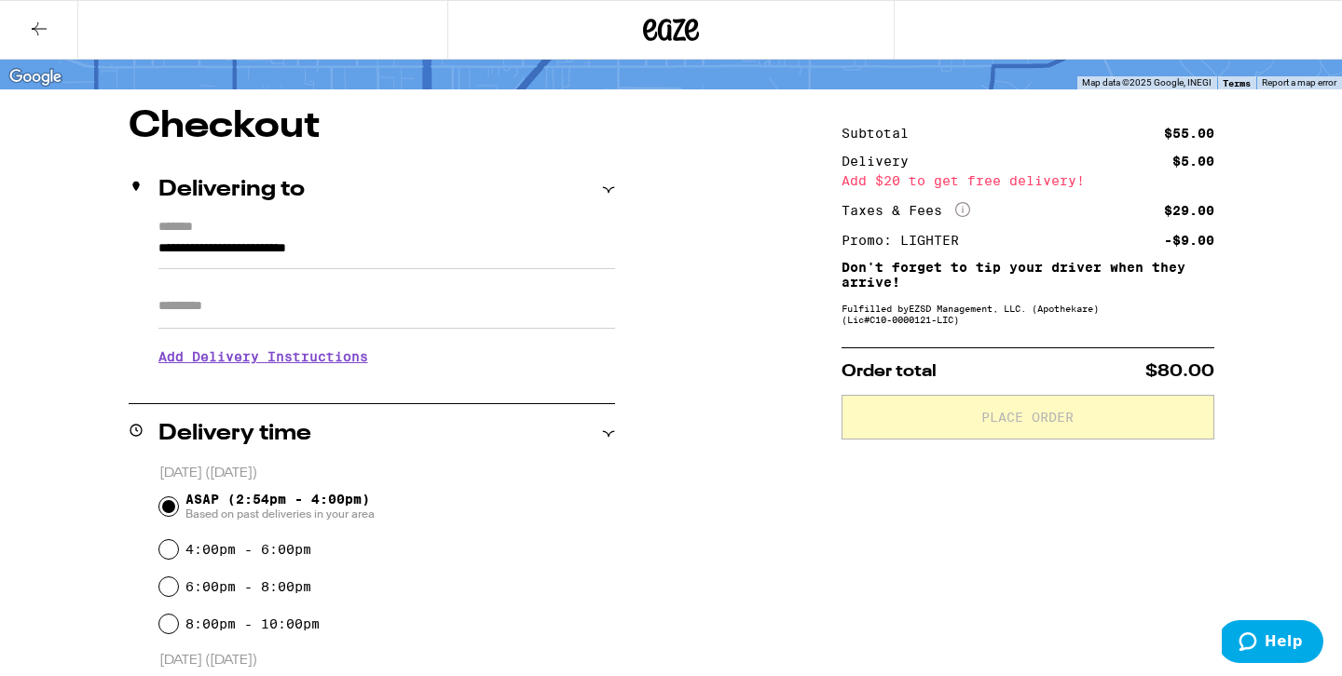
scroll to position [116, 0]
click at [28, 32] on icon at bounding box center [39, 29] width 22 height 22
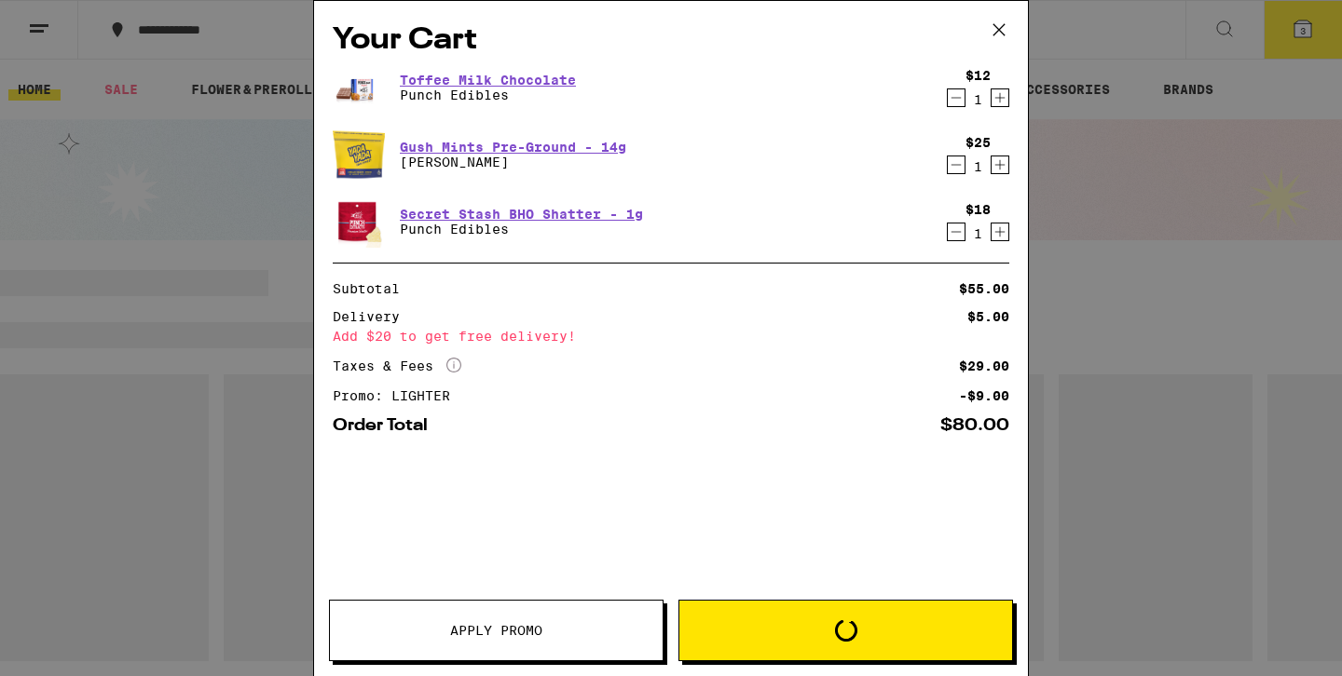
click at [270, 274] on div "Your Cart Toffee Milk Chocolate Punch Edibles $12 1 Gush Mints Pre-Ground - 14g…" at bounding box center [671, 338] width 1342 height 676
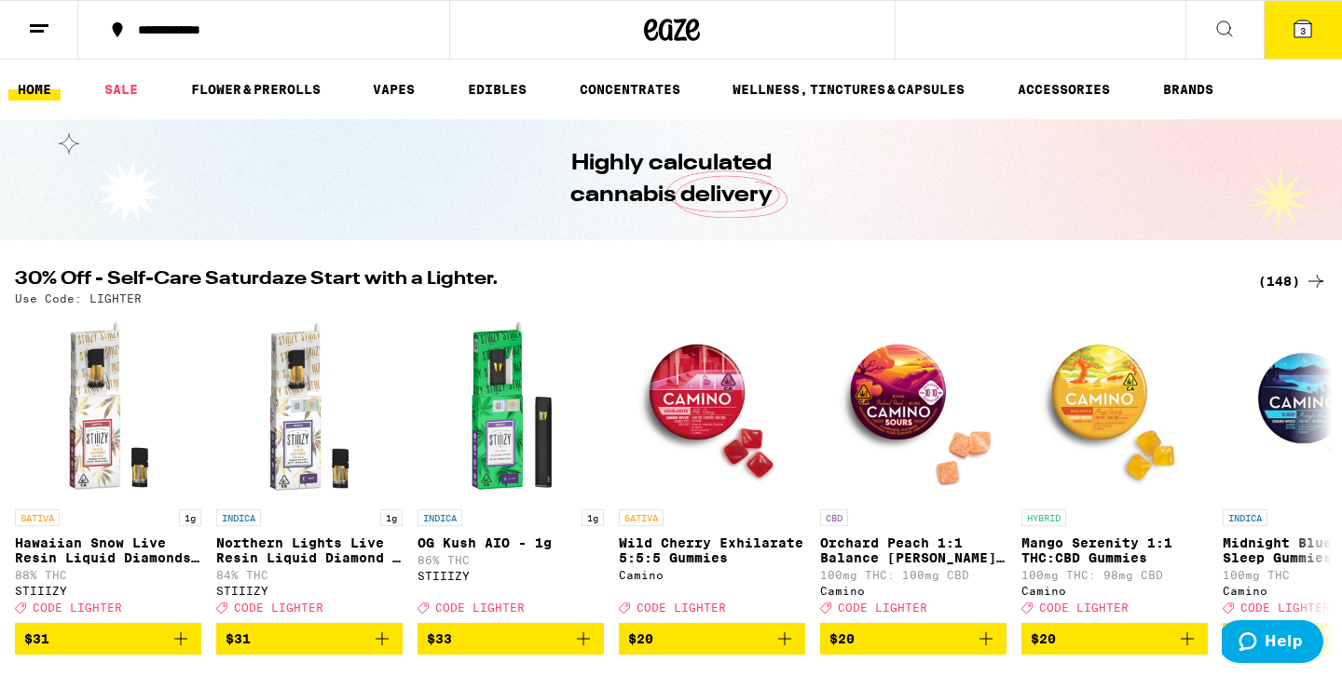
click at [216, 84] on div "Your Cart Toffee Milk Chocolate Punch Edibles $12 1 Gush Mints Pre-Ground - 14g…" at bounding box center [671, 338] width 1342 height 676
click at [114, 99] on link "SALE" at bounding box center [121, 89] width 52 height 22
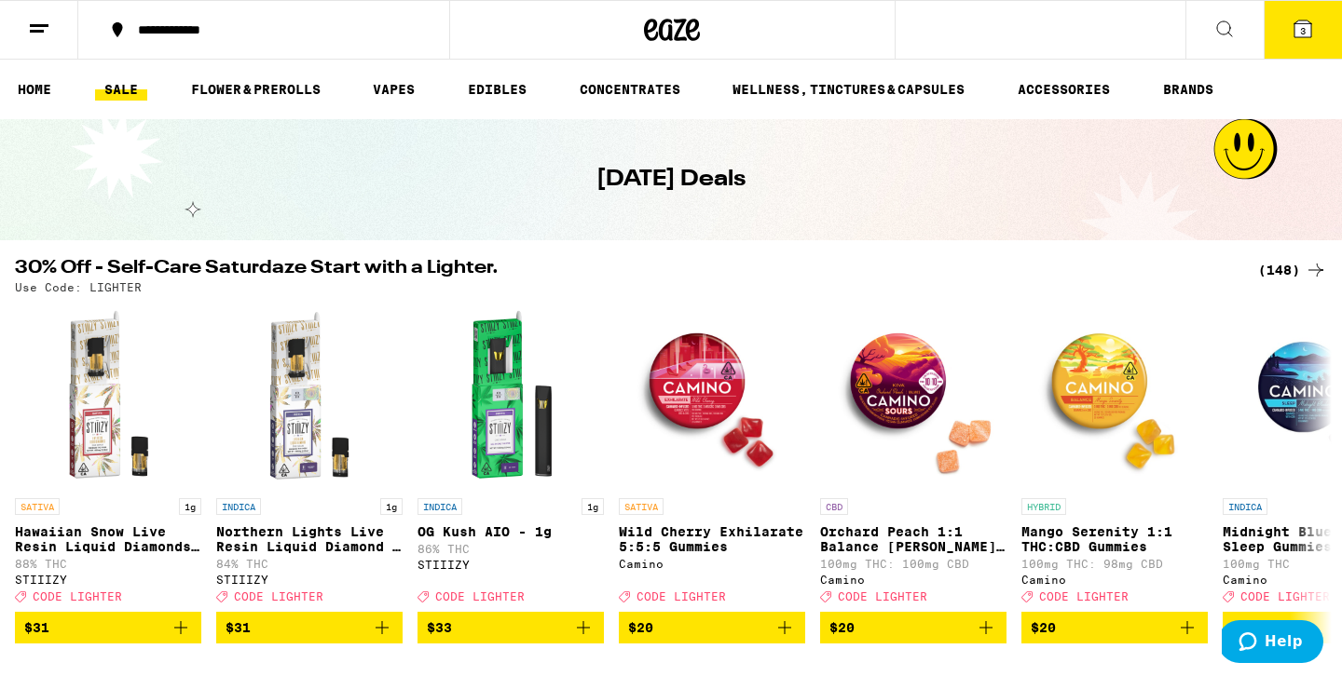
click at [1299, 267] on div "(148)" at bounding box center [1292, 270] width 69 height 22
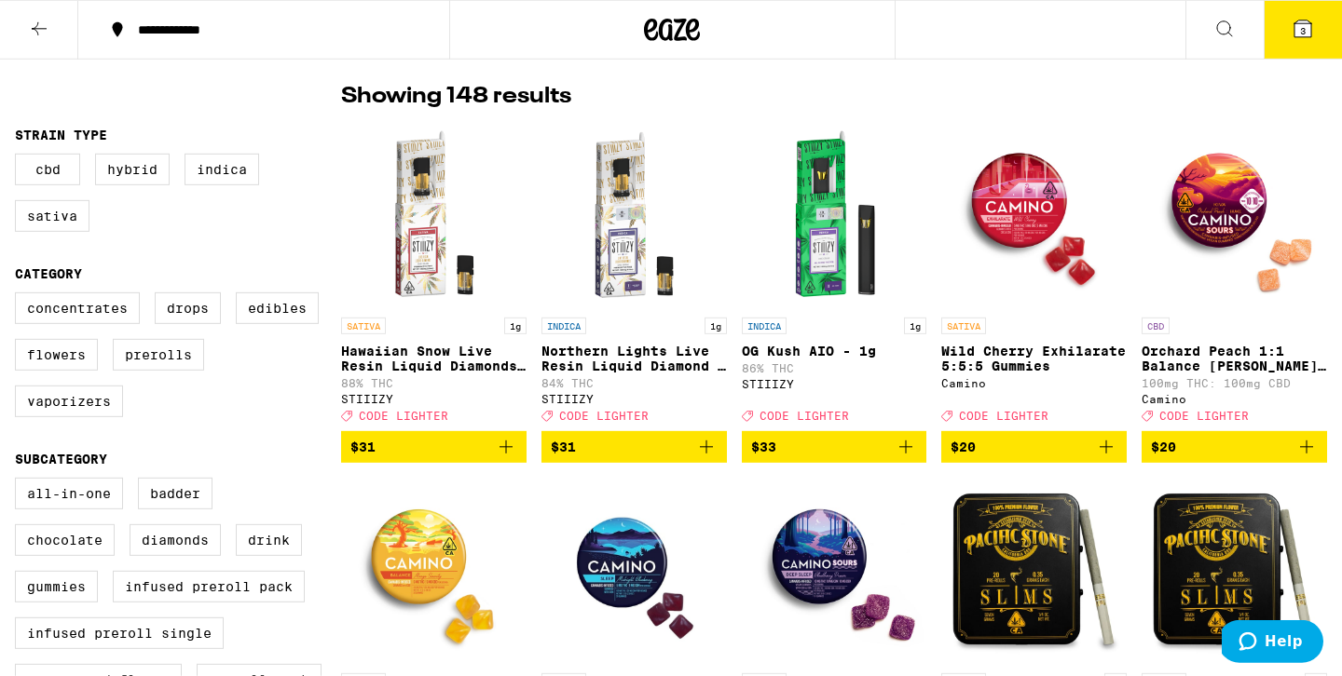
scroll to position [135, 0]
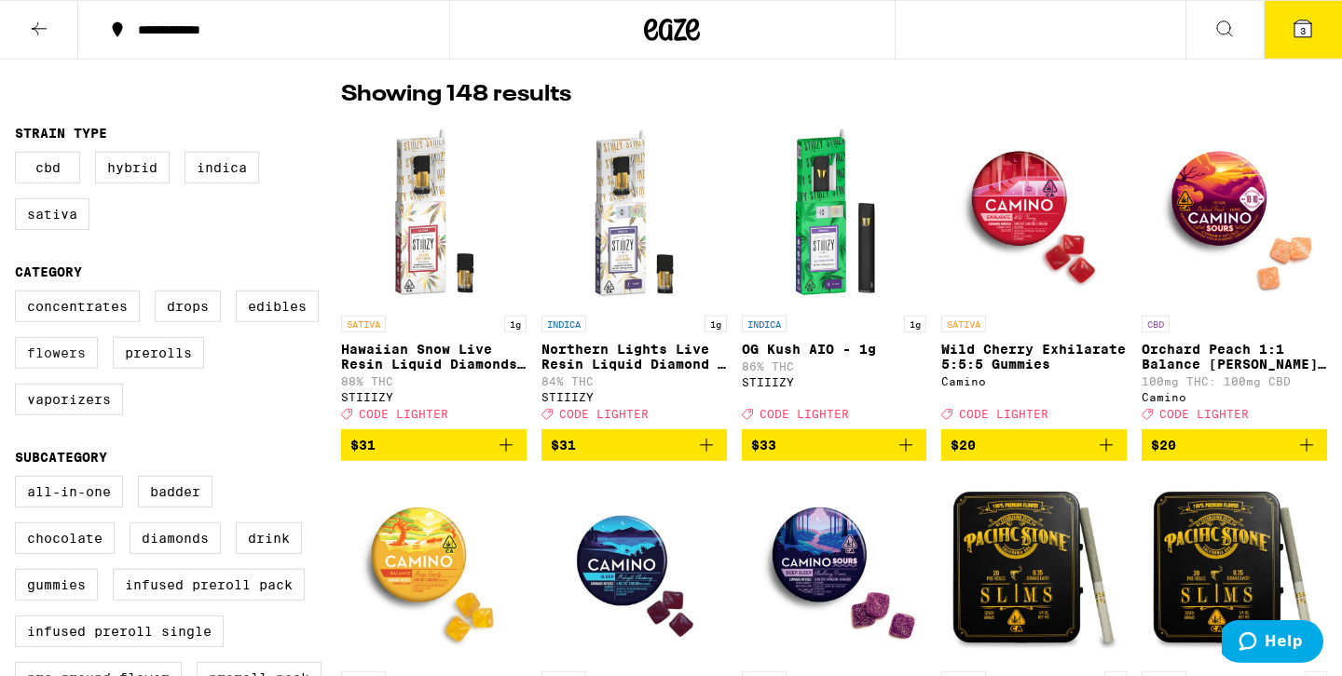
click at [42, 368] on label "Flowers" at bounding box center [56, 353] width 83 height 32
click at [20, 294] on input "Flowers" at bounding box center [19, 294] width 1 height 1
checkbox input "true"
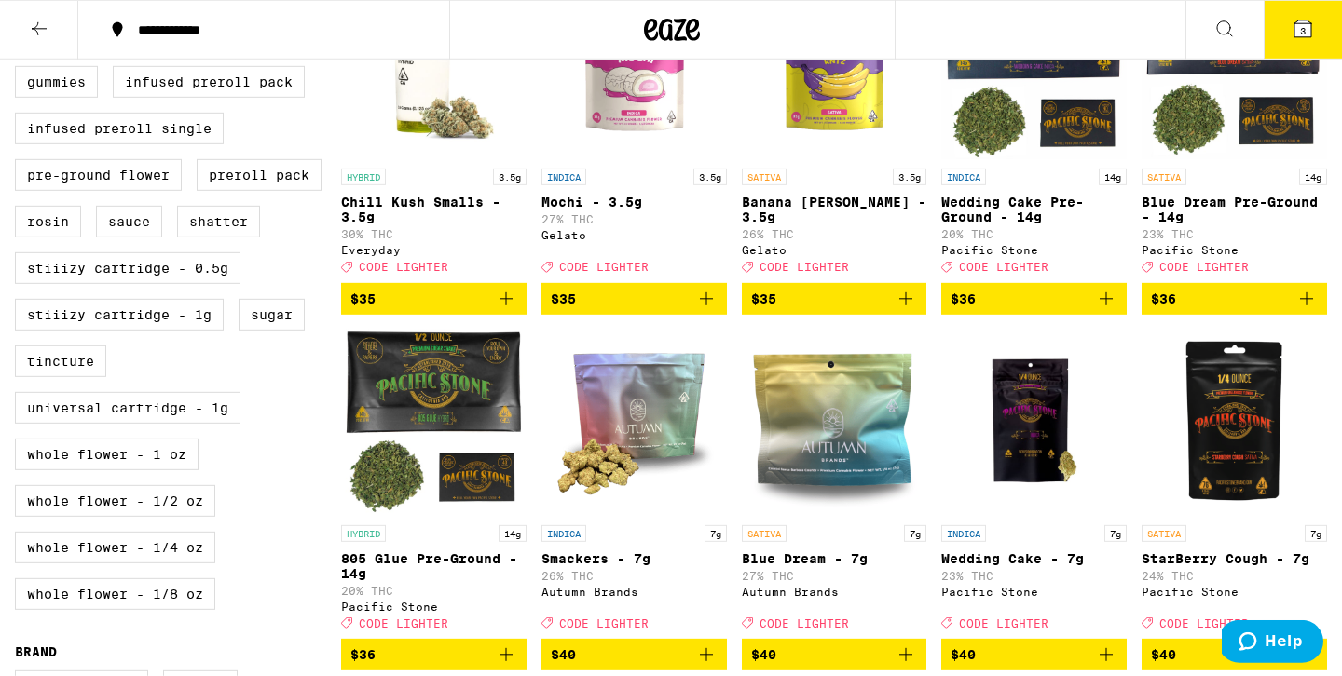
scroll to position [648, 0]
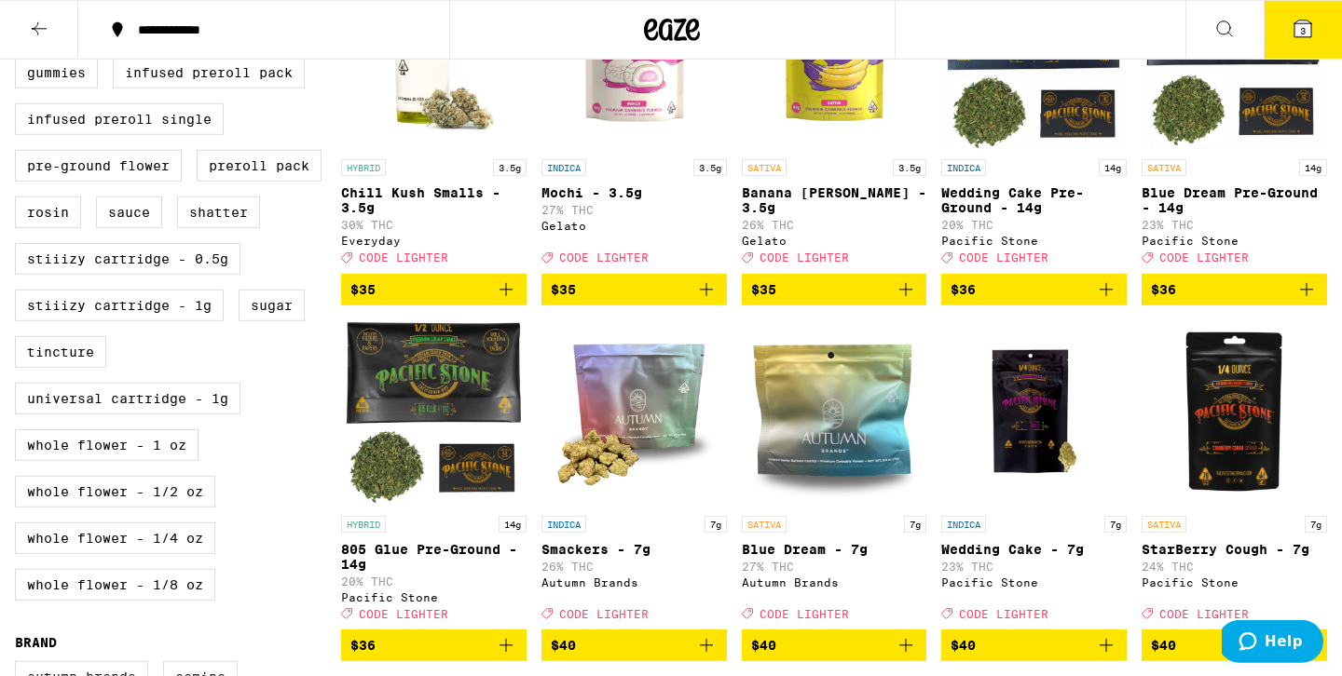
click at [1308, 301] on icon "Add to bag" at bounding box center [1306, 290] width 22 height 22
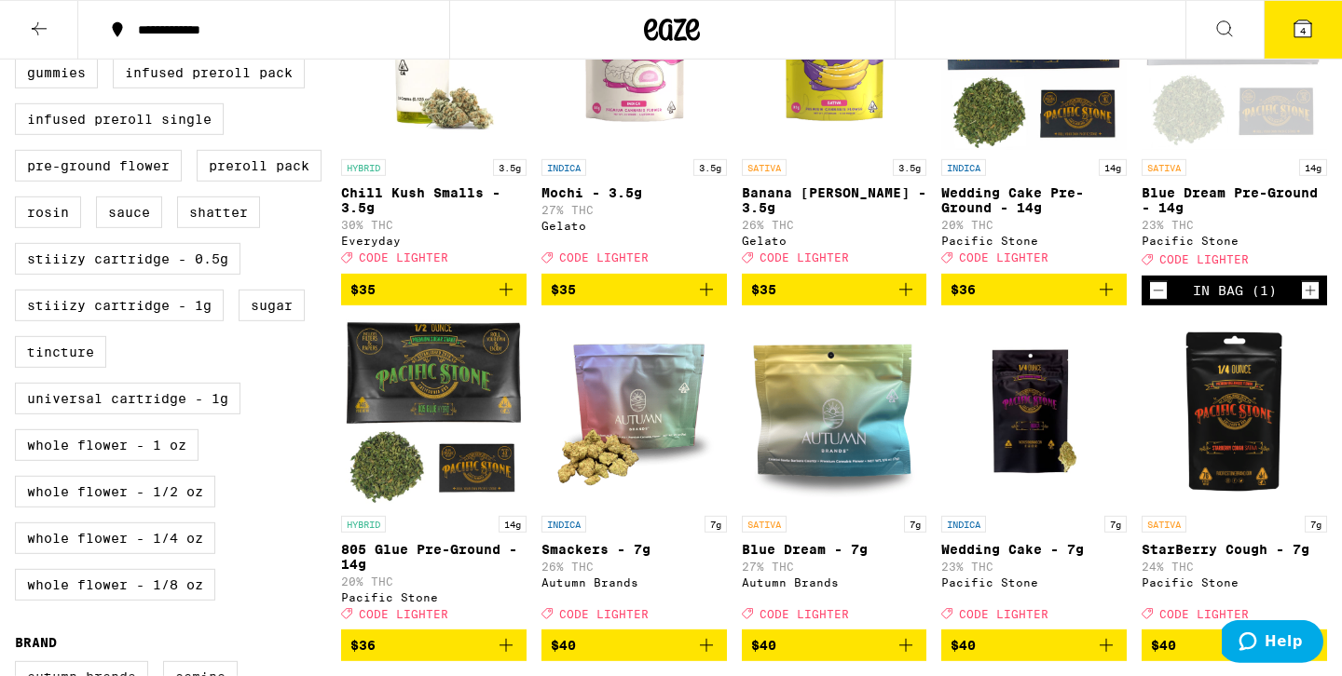
click at [1290, 29] on button "4" at bounding box center [1302, 30] width 78 height 58
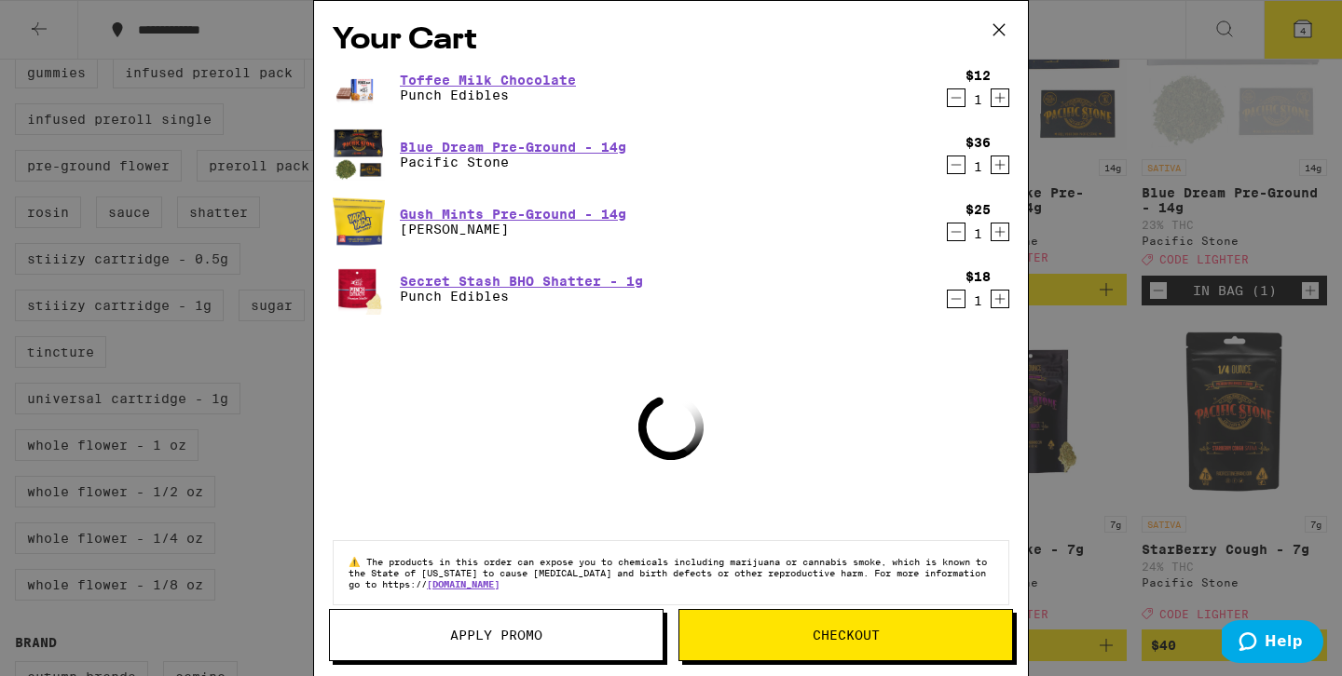
scroll to position [25, 0]
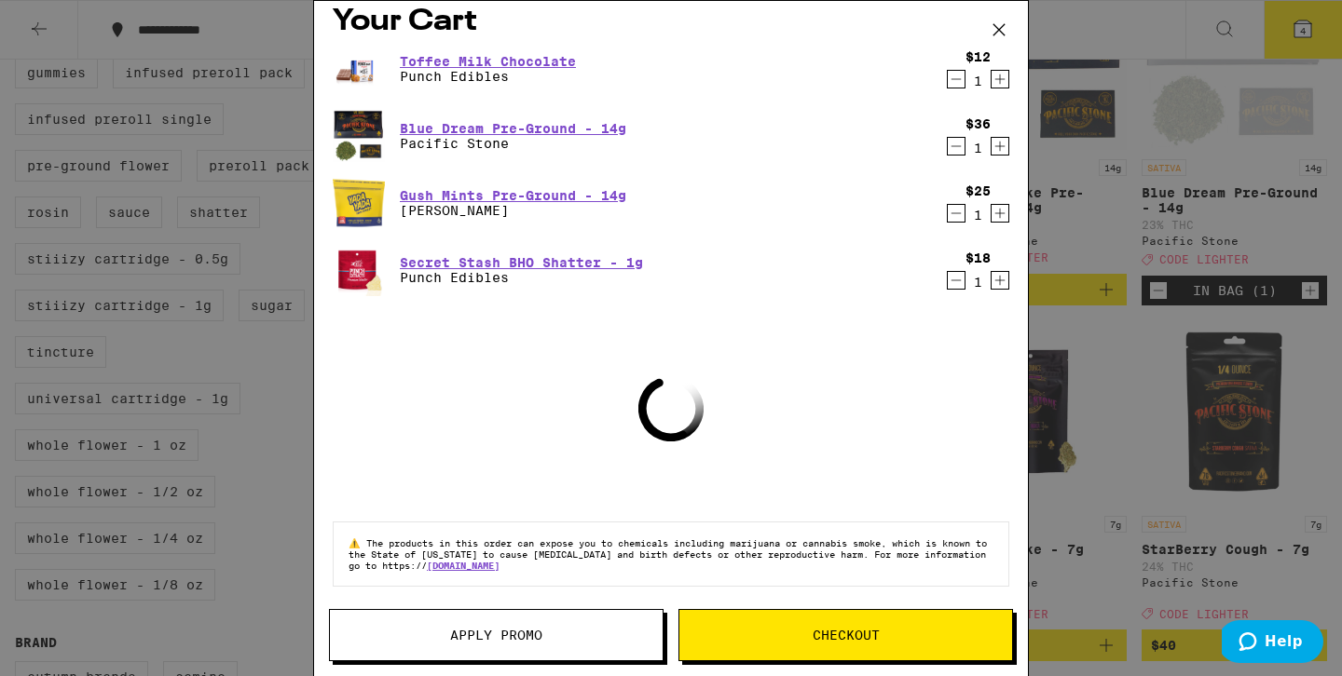
click at [959, 210] on div "$25 1" at bounding box center [974, 203] width 70 height 39
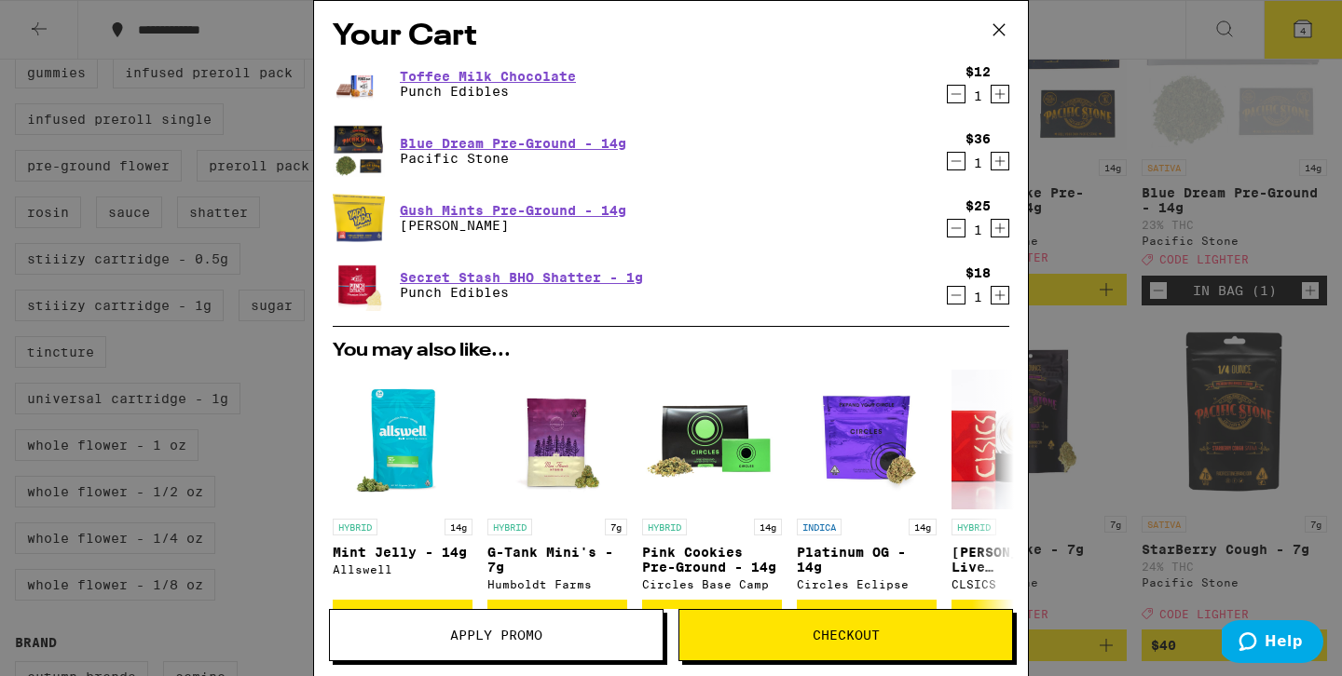
scroll to position [0, 0]
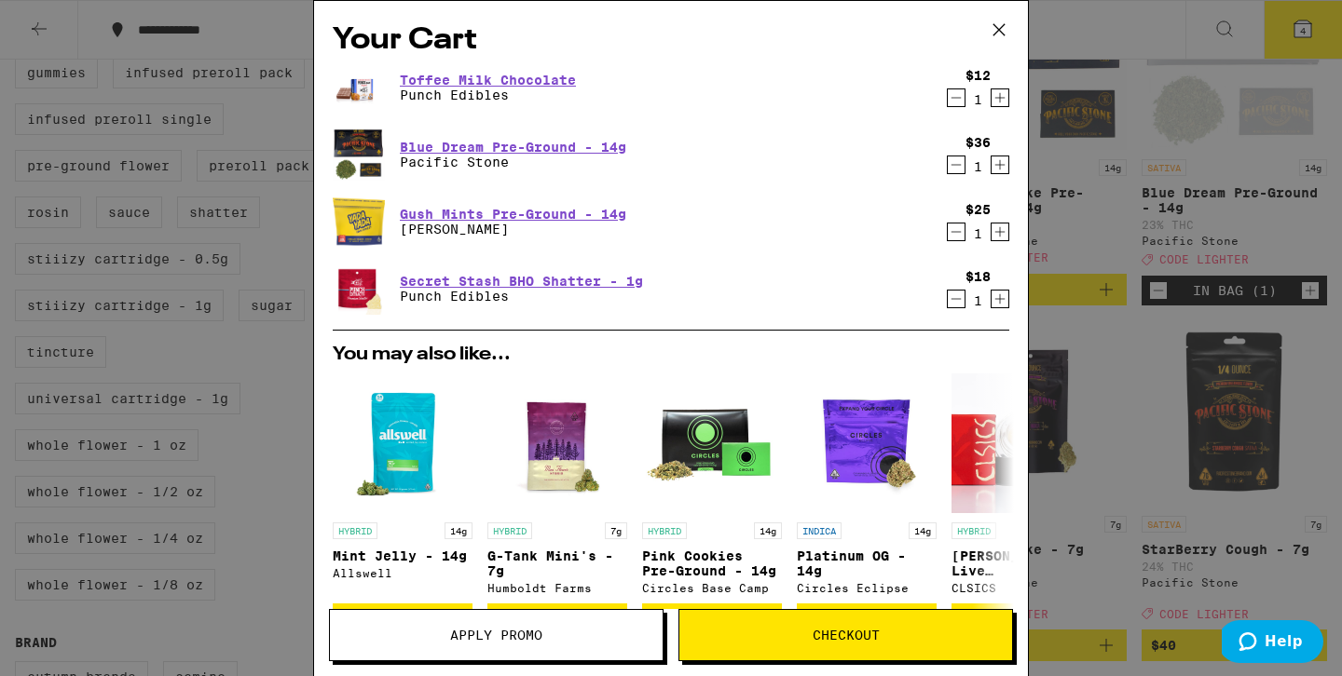
click at [953, 231] on icon "Decrement" at bounding box center [956, 232] width 17 height 22
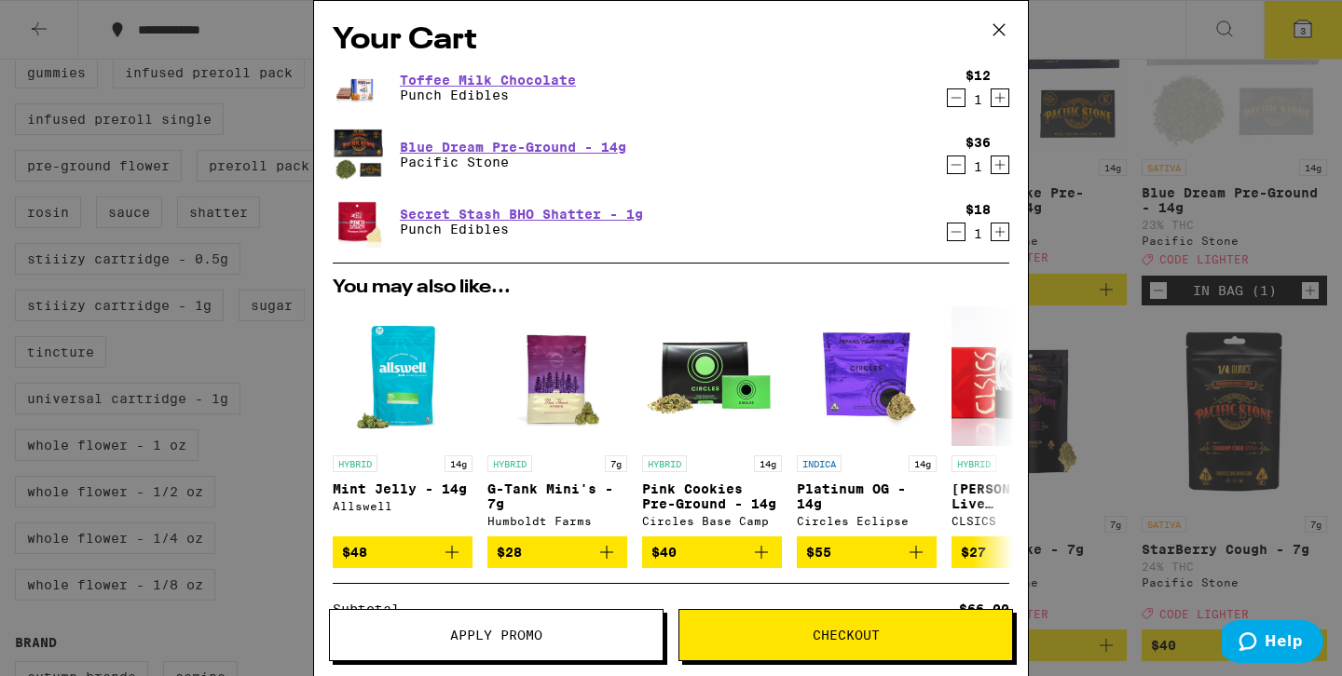
click at [1156, 266] on div "Your Cart Toffee Milk Chocolate Punch Edibles $12 1 Blue Dream Pre-Ground - 14g…" at bounding box center [671, 338] width 1342 height 676
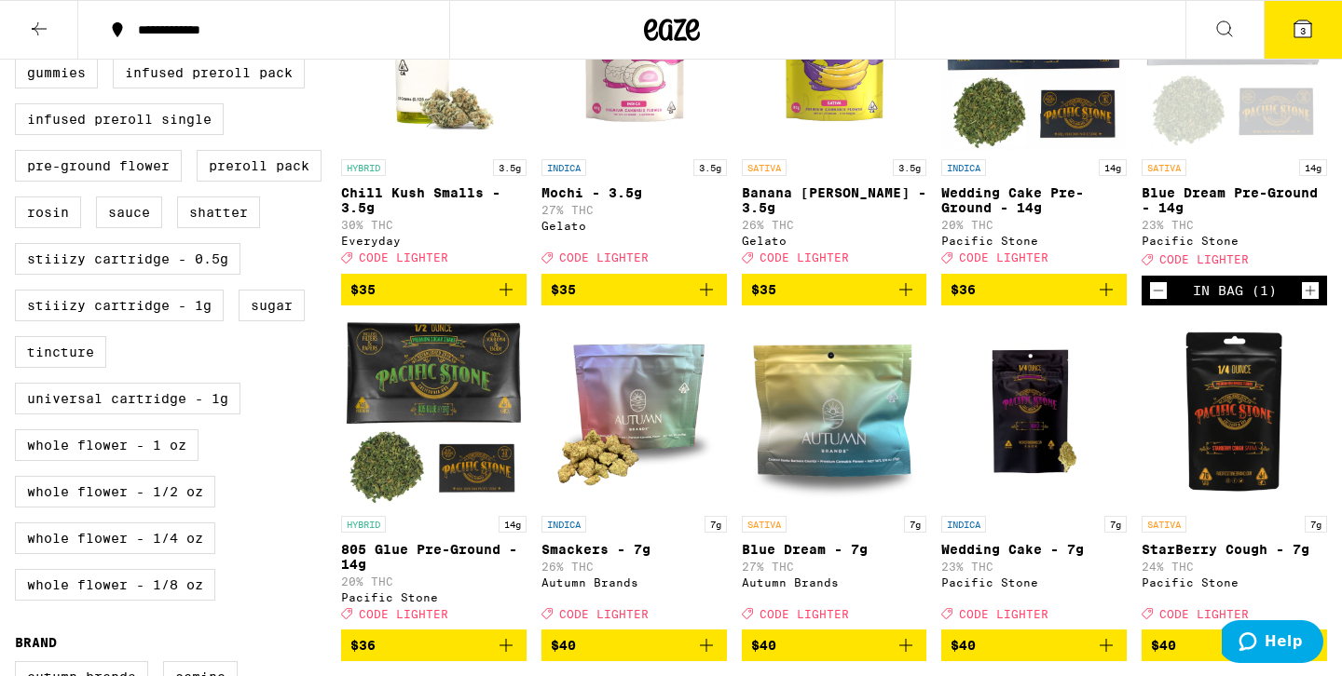
click at [1295, 37] on icon at bounding box center [1302, 28] width 17 height 17
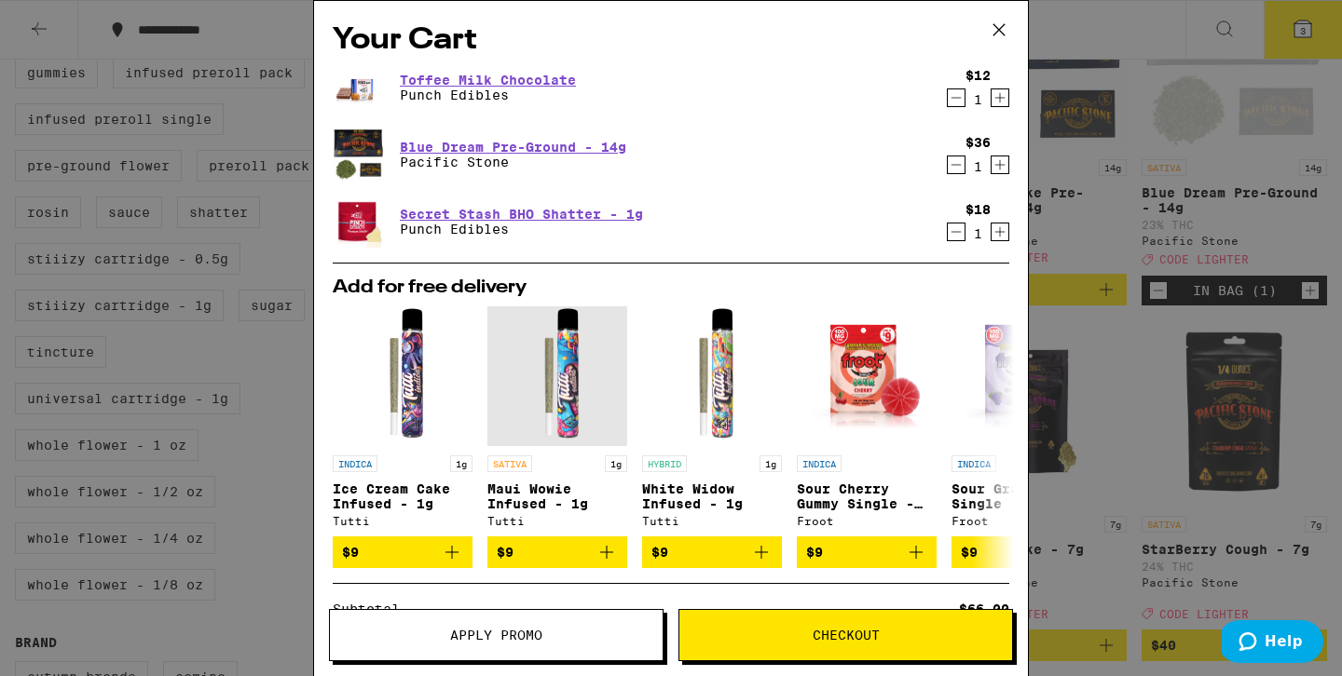
click at [594, 641] on span "Apply Promo" at bounding box center [496, 635] width 333 height 13
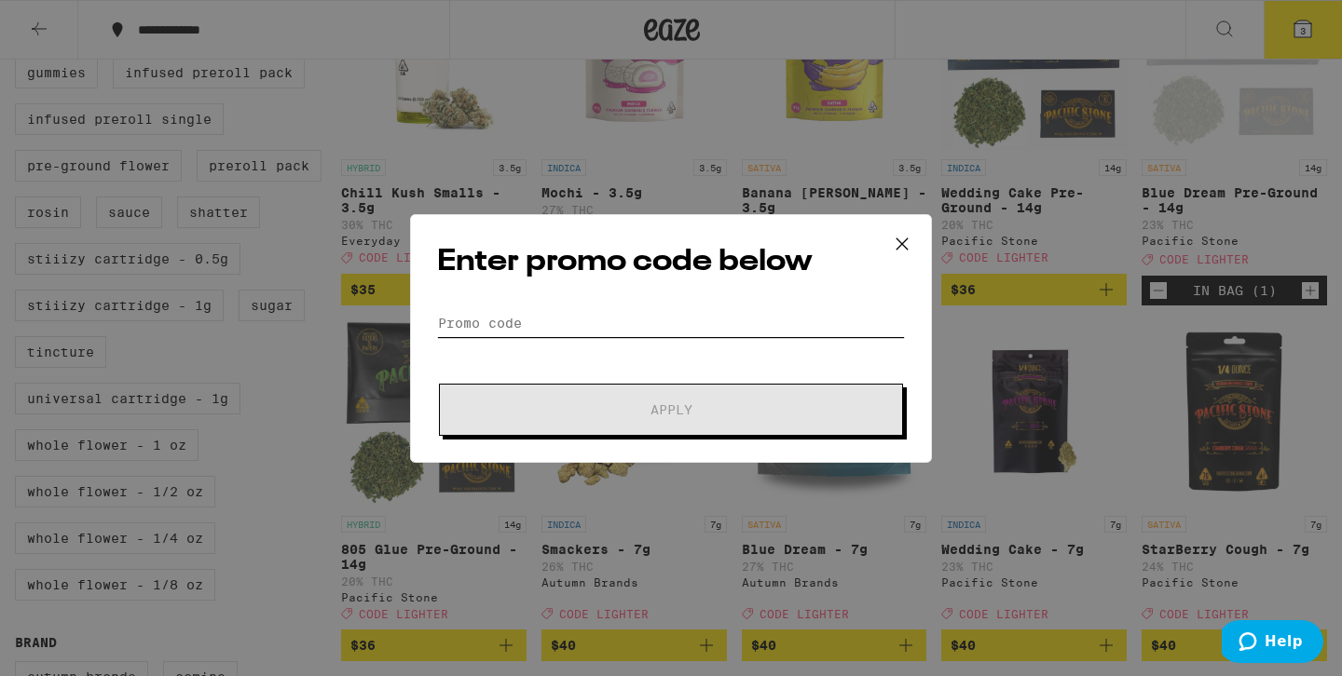
click at [490, 335] on input "Promo Code" at bounding box center [671, 323] width 468 height 28
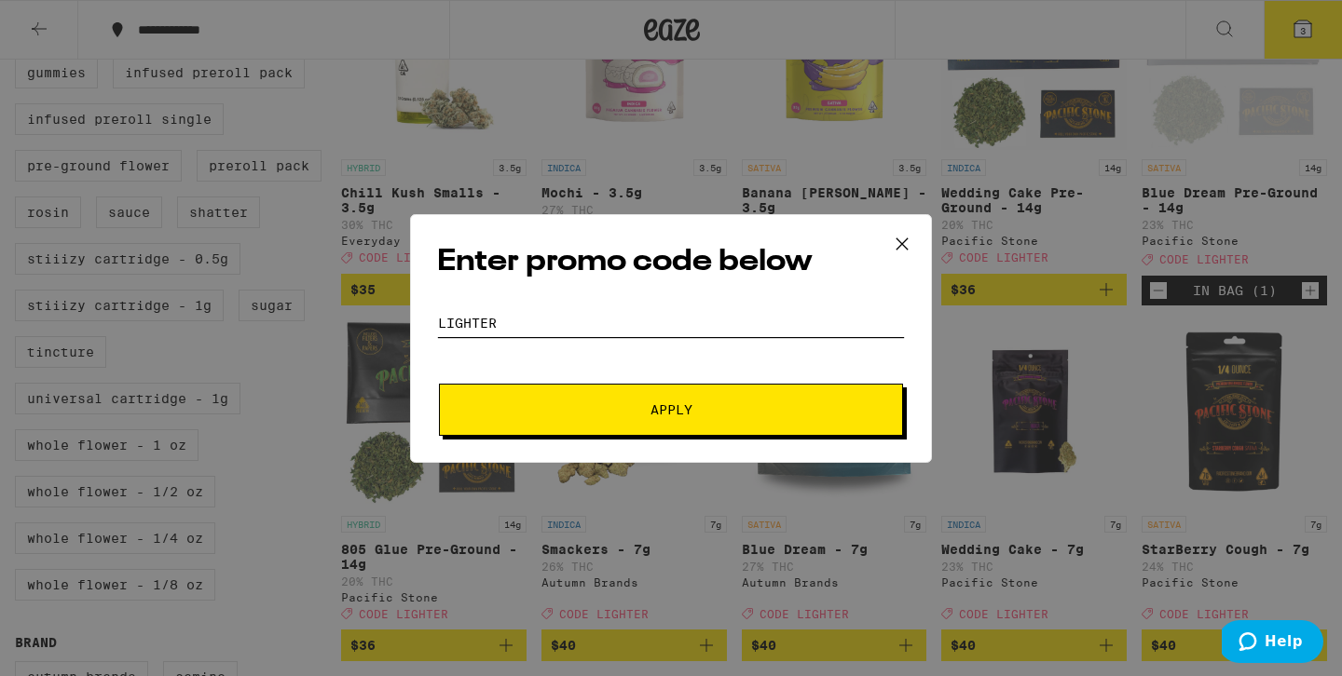
type input "lighter"
click at [583, 405] on span "Apply" at bounding box center [670, 409] width 335 height 13
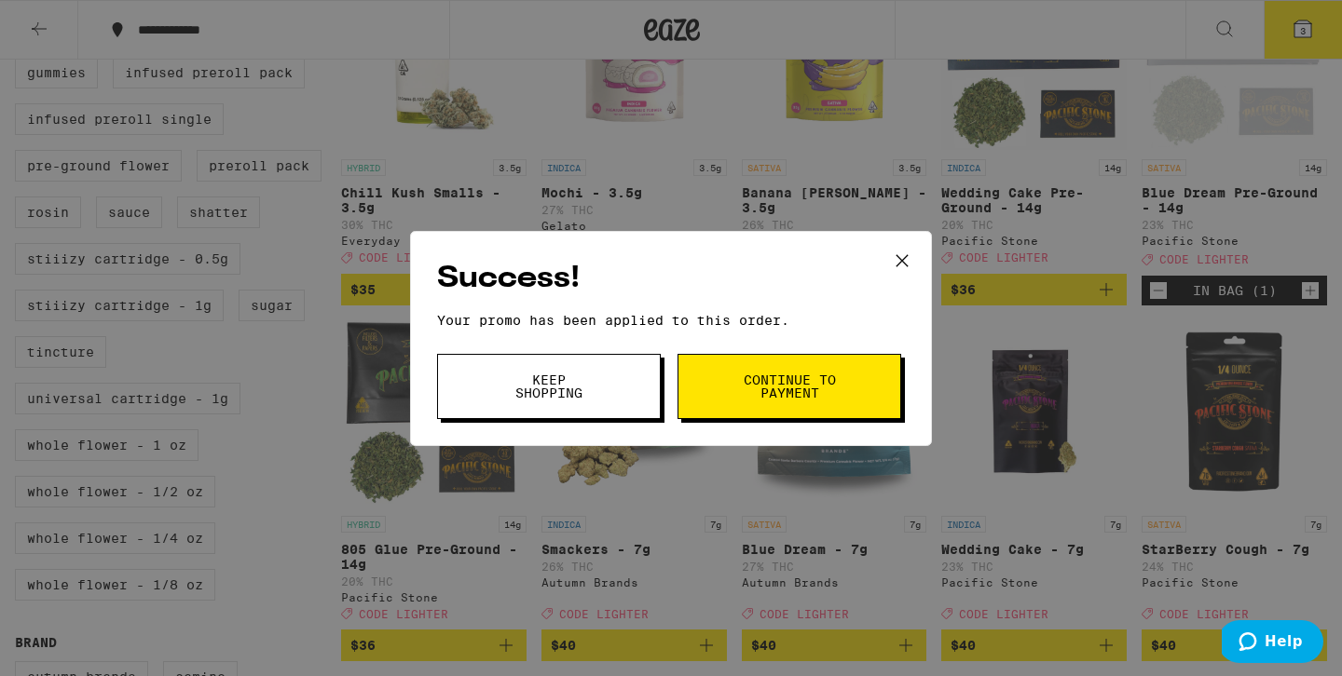
click at [758, 393] on span "Continue to payment" at bounding box center [789, 387] width 95 height 26
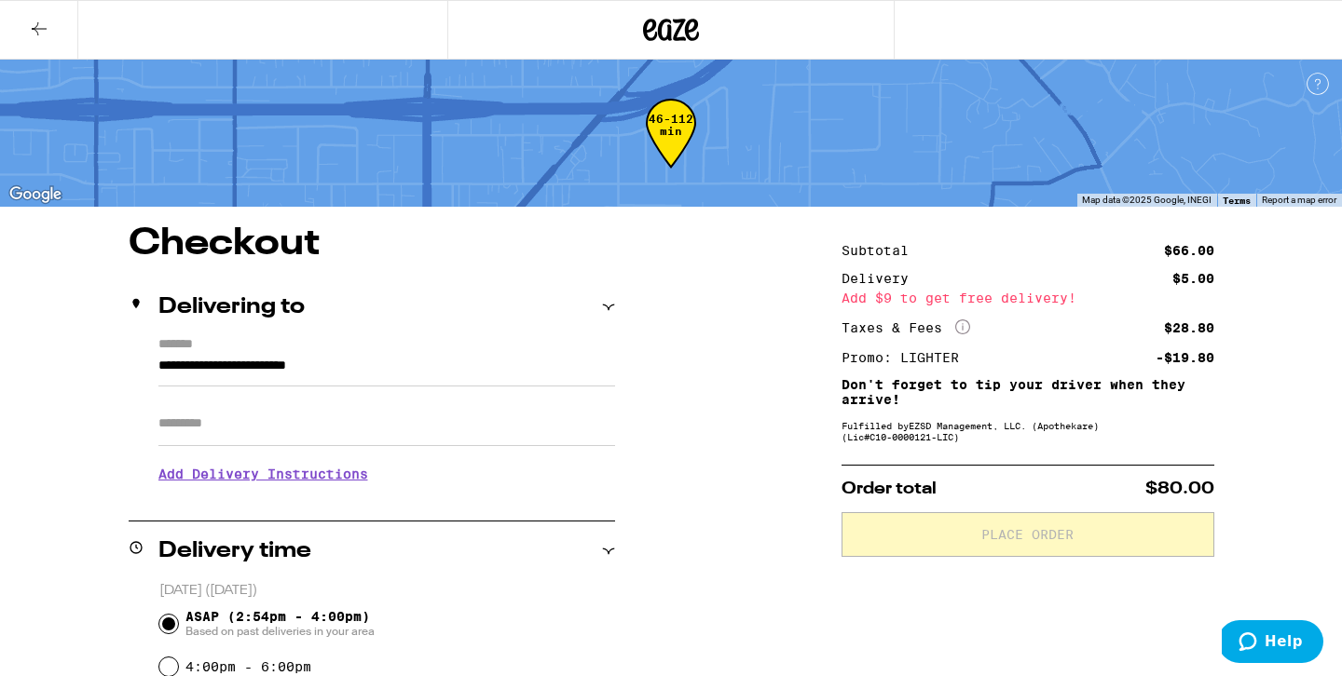
click at [22, 28] on button at bounding box center [39, 30] width 78 height 59
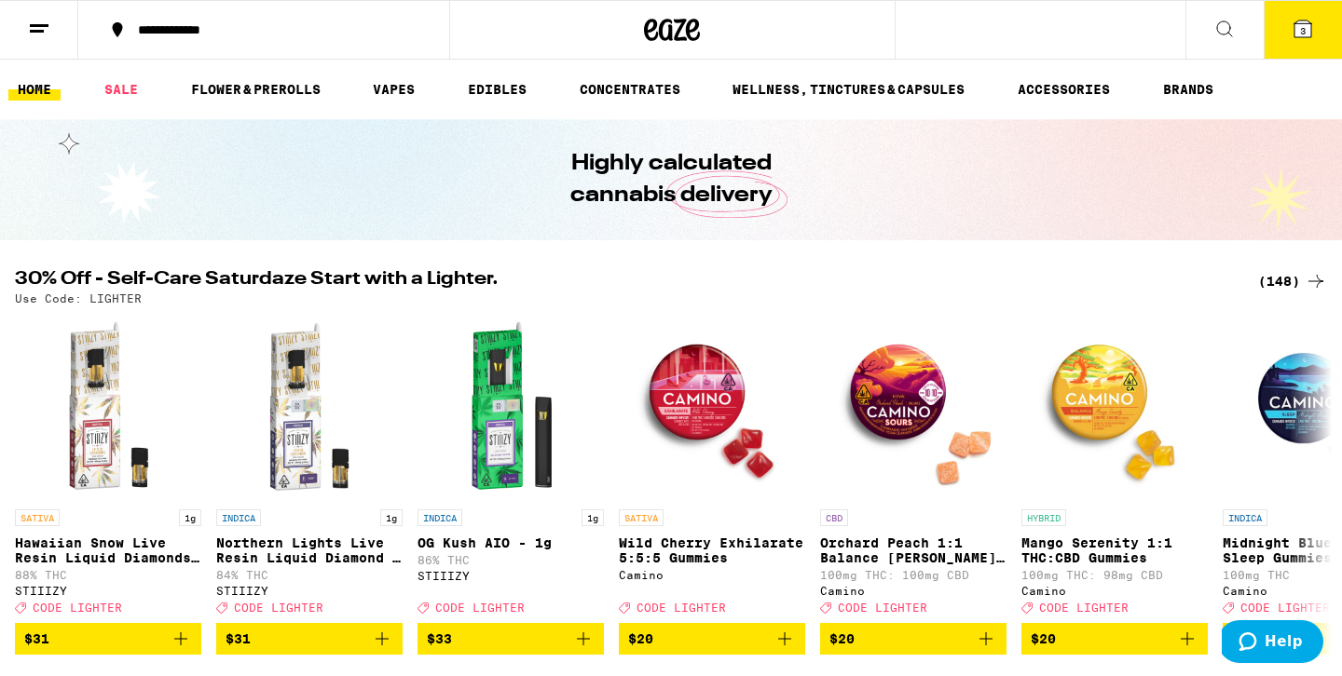
scroll to position [253, 0]
